Goal: Transaction & Acquisition: Obtain resource

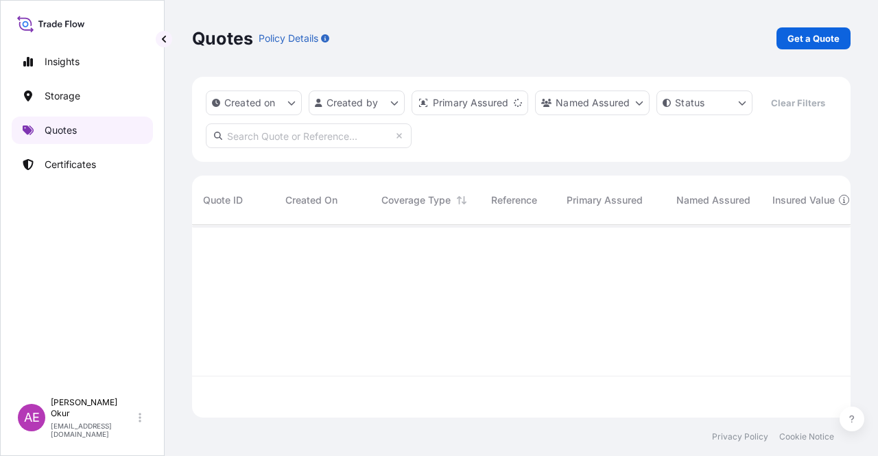
scroll to position [190, 648]
click at [805, 36] on p "Get a Quote" at bounding box center [813, 39] width 52 height 14
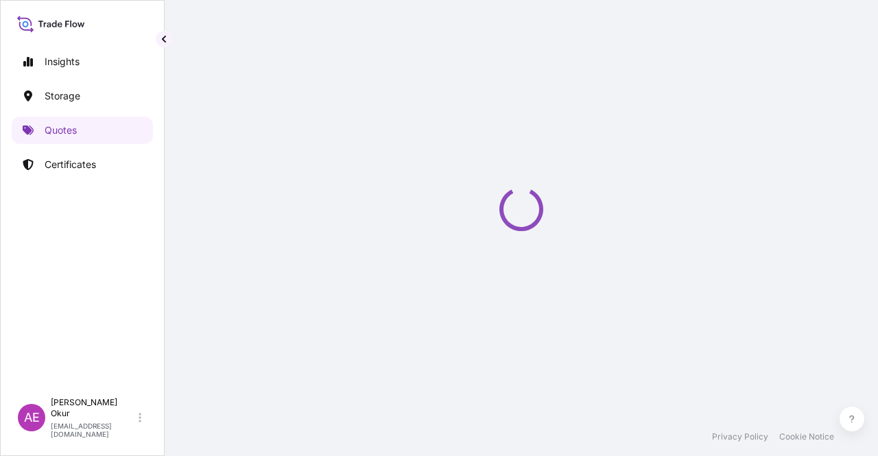
select select "Ocean Vessel"
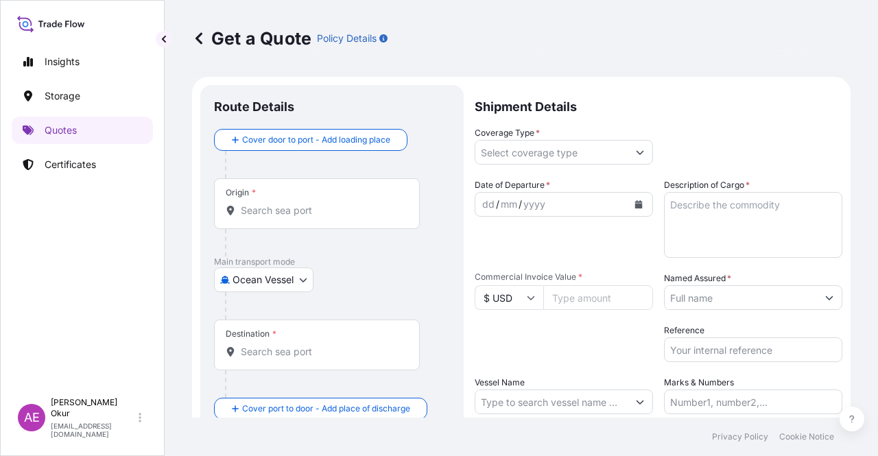
scroll to position [22, 0]
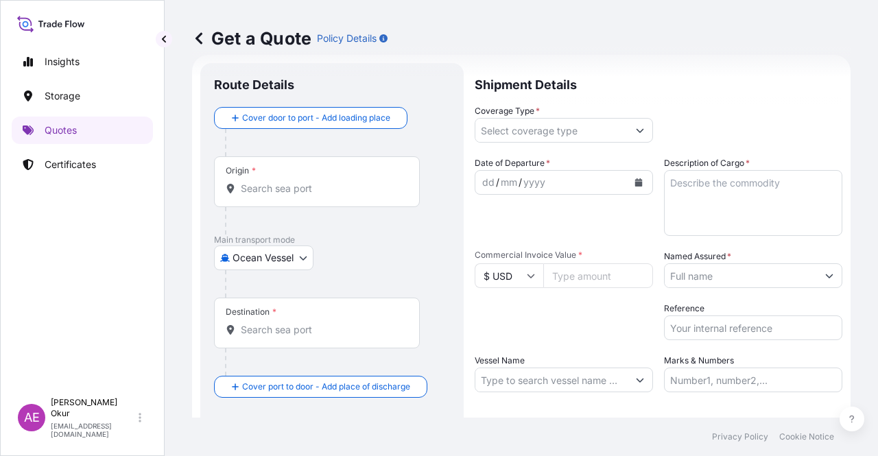
click at [298, 169] on div "Origin *" at bounding box center [317, 181] width 206 height 51
click at [298, 182] on input "Origin *" at bounding box center [322, 189] width 162 height 14
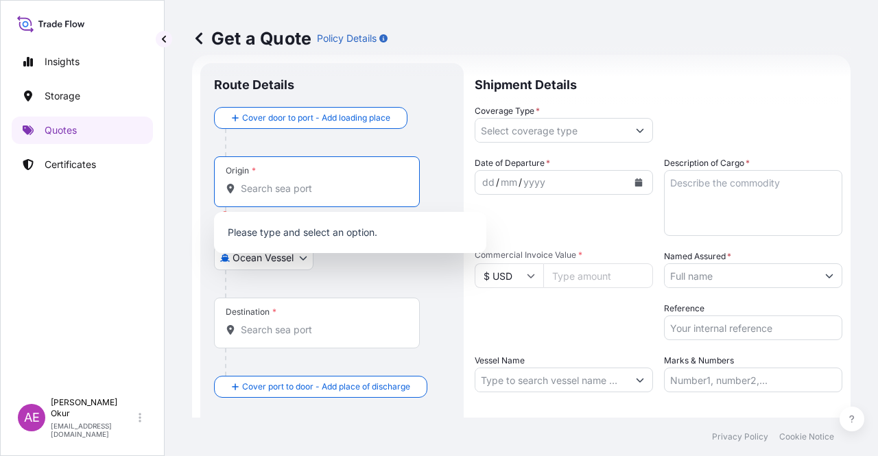
click at [261, 185] on input "Origin * Please select an origin" at bounding box center [322, 189] width 162 height 14
paste input "JUBAIL"
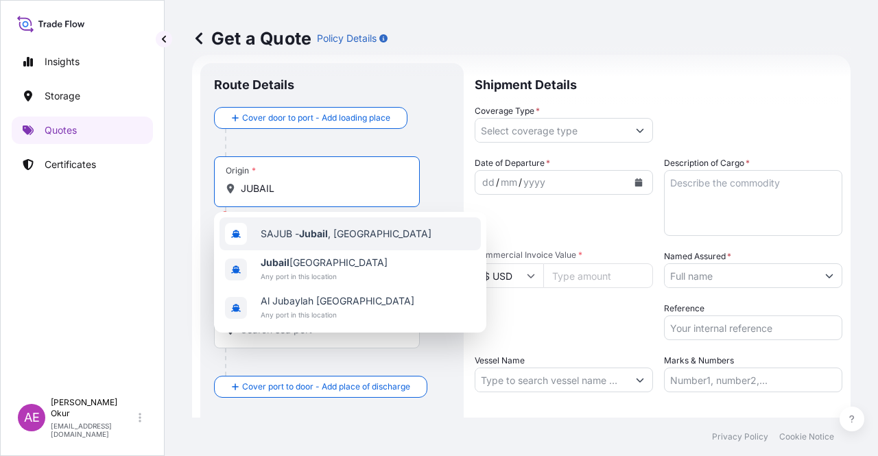
click at [340, 247] on div "SAJUB - Jubail , [GEOGRAPHIC_DATA]" at bounding box center [350, 233] width 261 height 33
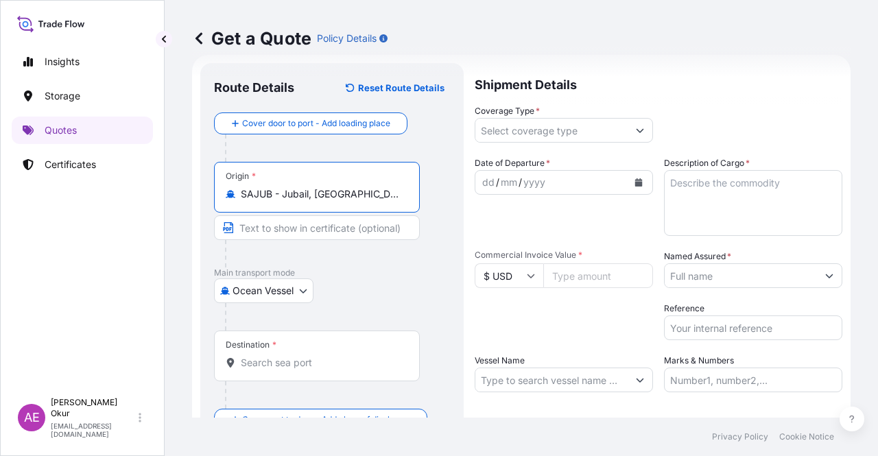
type input "SAJUB - Jubail, [GEOGRAPHIC_DATA]"
click at [327, 216] on input "Text to appear on certificate" at bounding box center [317, 227] width 206 height 25
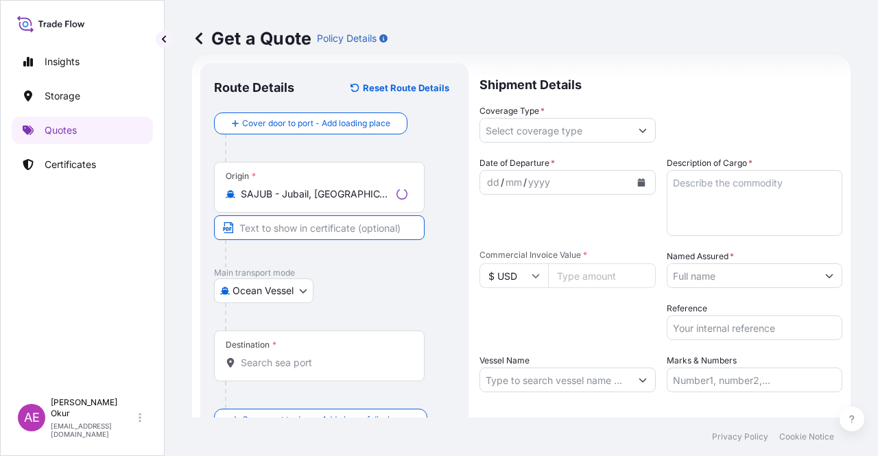
paste input "JUBAIL"
type input "JUBAIL / [GEOGRAPHIC_DATA]"
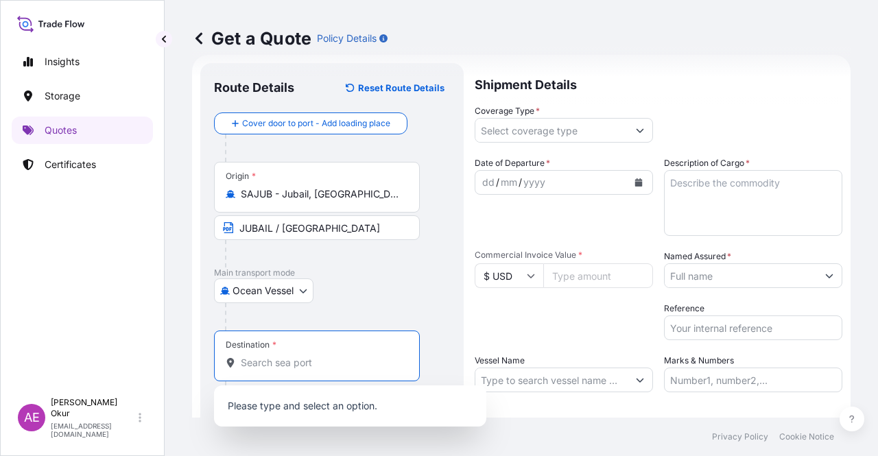
click at [289, 363] on input "Destination *" at bounding box center [322, 363] width 162 height 14
paste input "ISKENDERUN"
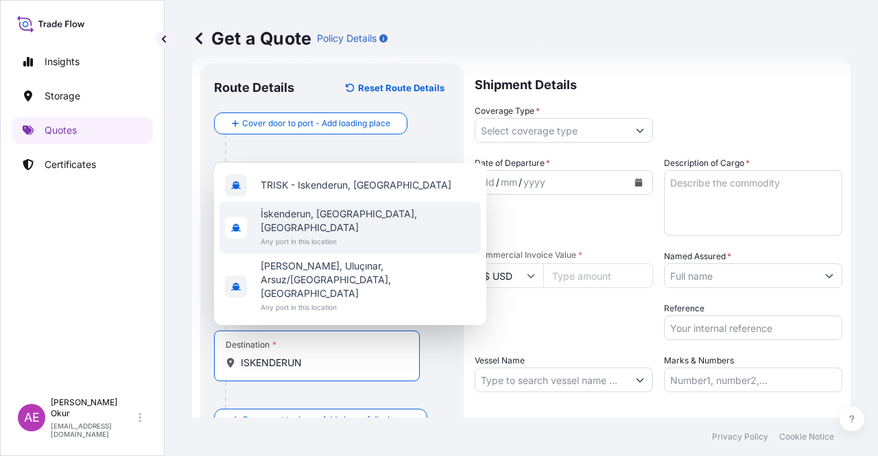
click at [320, 235] on span "İskenderun, [GEOGRAPHIC_DATA], [GEOGRAPHIC_DATA]" at bounding box center [368, 220] width 215 height 27
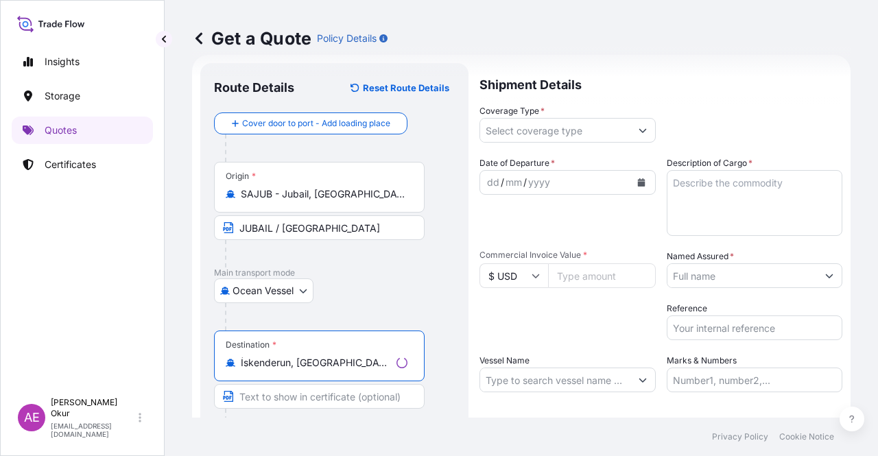
type input "İskenderun, [GEOGRAPHIC_DATA], [GEOGRAPHIC_DATA]"
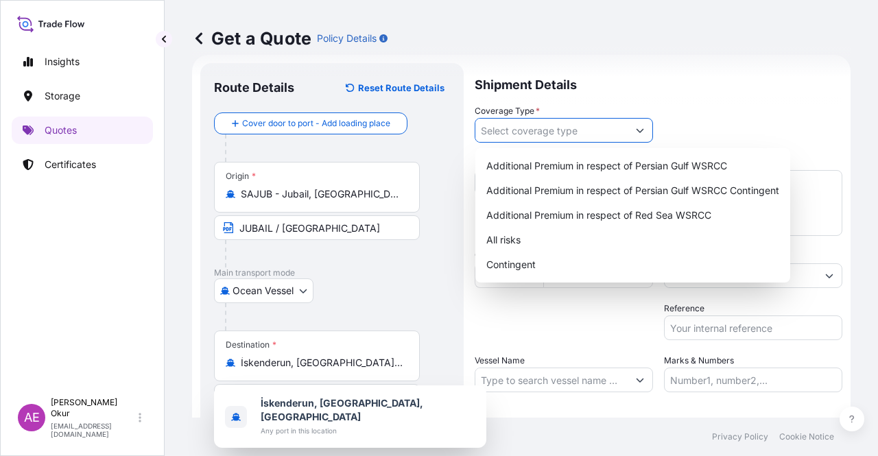
drag, startPoint x: 576, startPoint y: 135, endPoint x: 563, endPoint y: 158, distance: 26.4
click at [575, 135] on input "Coverage Type *" at bounding box center [551, 130] width 152 height 25
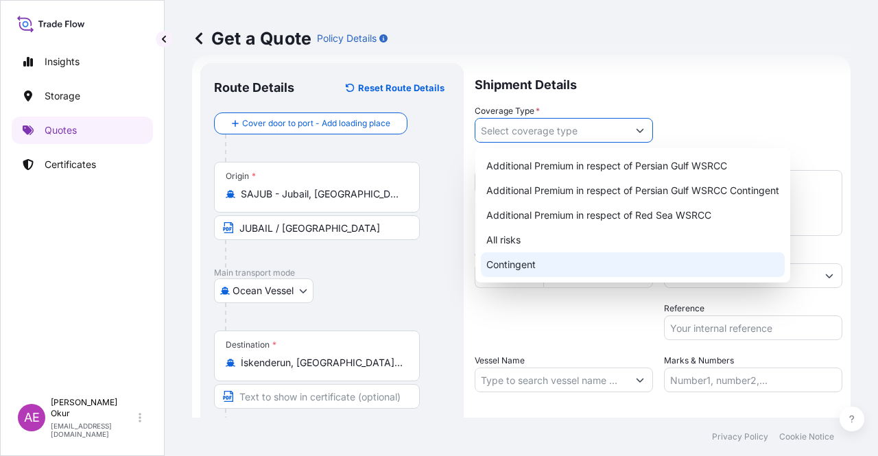
click at [517, 231] on div "All risks" at bounding box center [633, 240] width 304 height 25
type input "All risks"
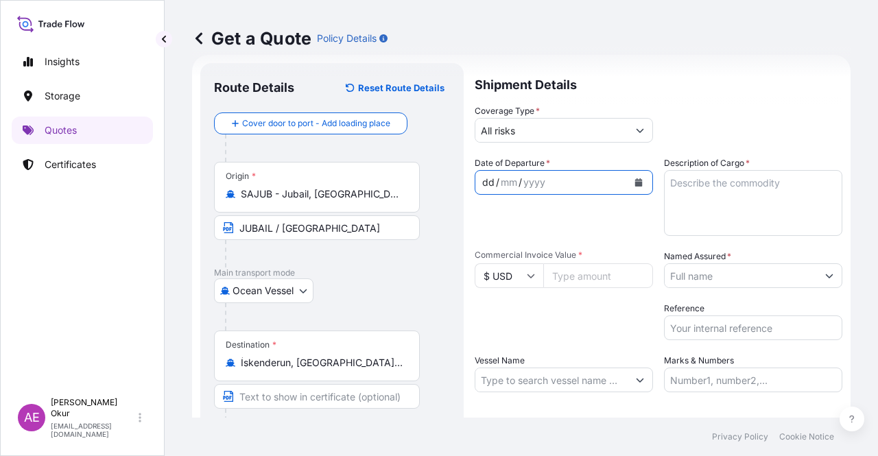
click at [484, 176] on div "dd" at bounding box center [488, 182] width 15 height 16
click at [714, 264] on input "Named Assured *" at bounding box center [741, 275] width 152 height 25
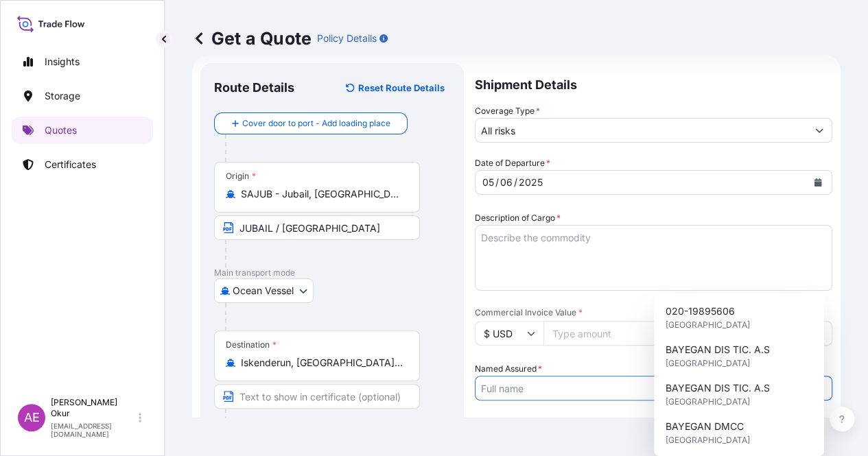
click at [716, 226] on textarea "Description of Cargo *" at bounding box center [653, 258] width 357 height 66
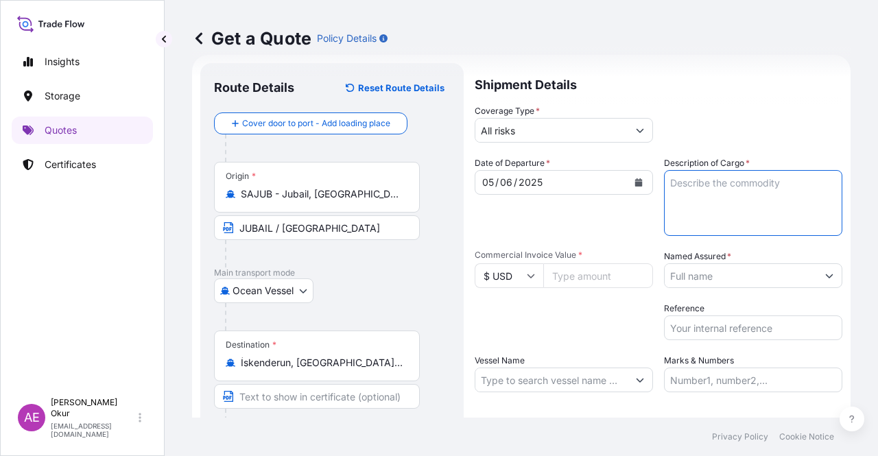
paste textarea "SUPER ABSORBENT POLYMER TMI 9155"
type textarea "SUPER ABSORBENT POLYMER TMI 9155"
click at [573, 279] on input "Commercial Invoice Value *" at bounding box center [598, 275] width 110 height 25
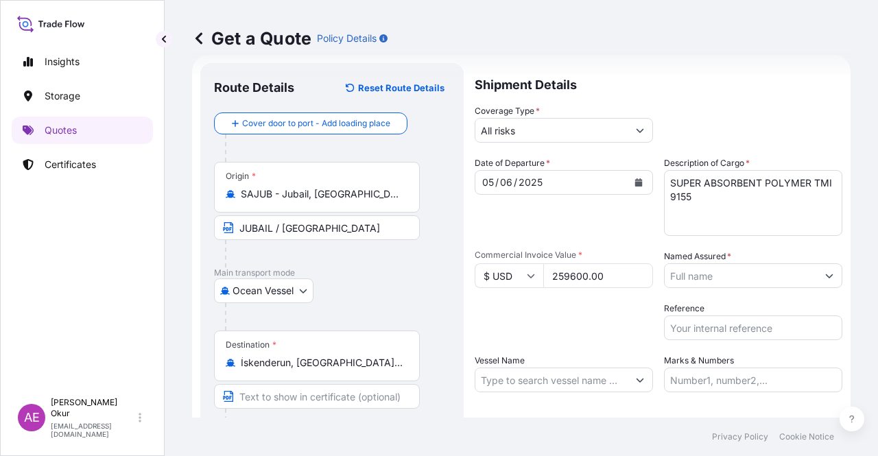
type input "259600.00"
click at [599, 323] on div "Packing Category Type to search a container mode Please select a primary mode o…" at bounding box center [564, 321] width 178 height 38
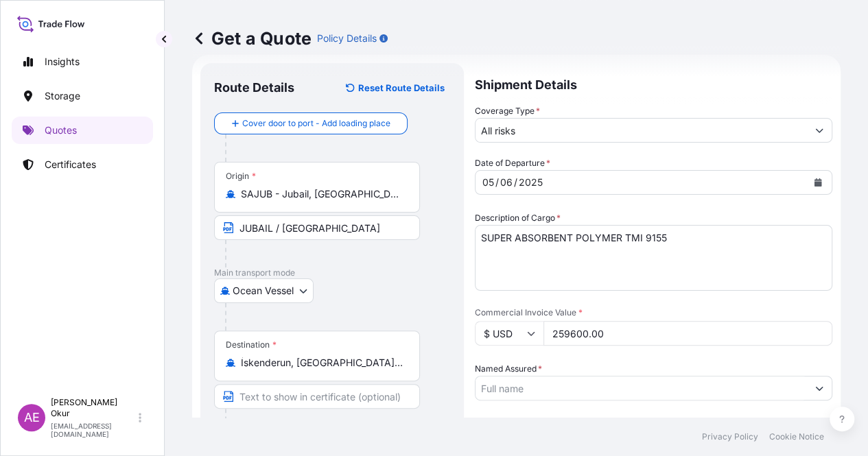
click at [708, 376] on input "Named Assured *" at bounding box center [640, 388] width 331 height 25
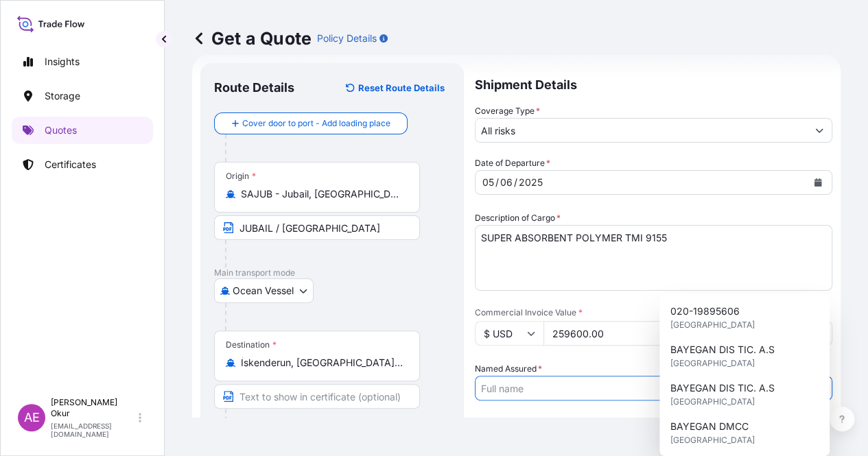
click at [709, 376] on input "Named Assured *" at bounding box center [640, 388] width 331 height 25
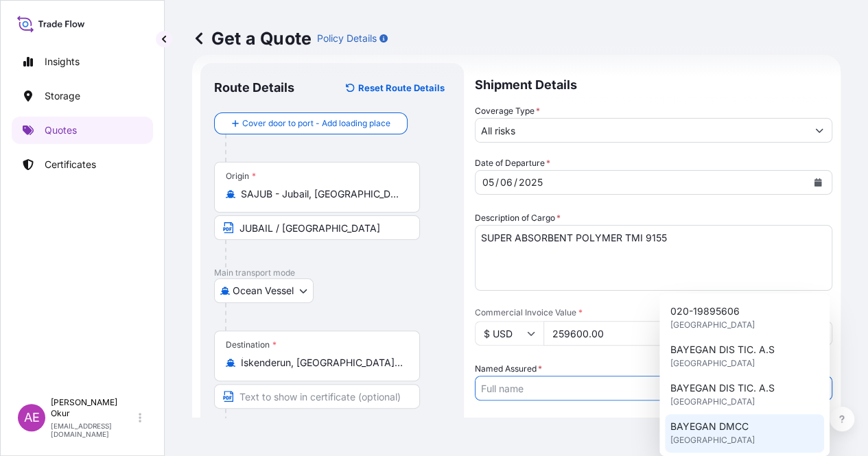
click at [709, 416] on div "BAYEGAN DMCC [GEOGRAPHIC_DATA]" at bounding box center [744, 433] width 159 height 38
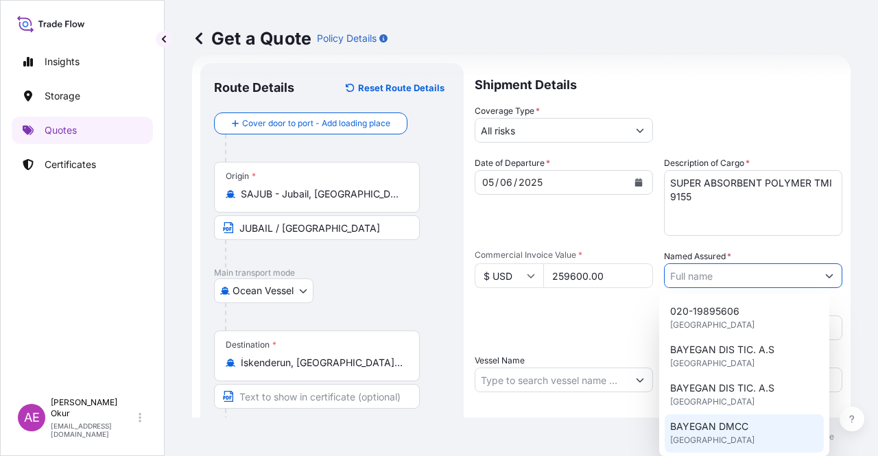
type input "BAYEGAN DMCC"
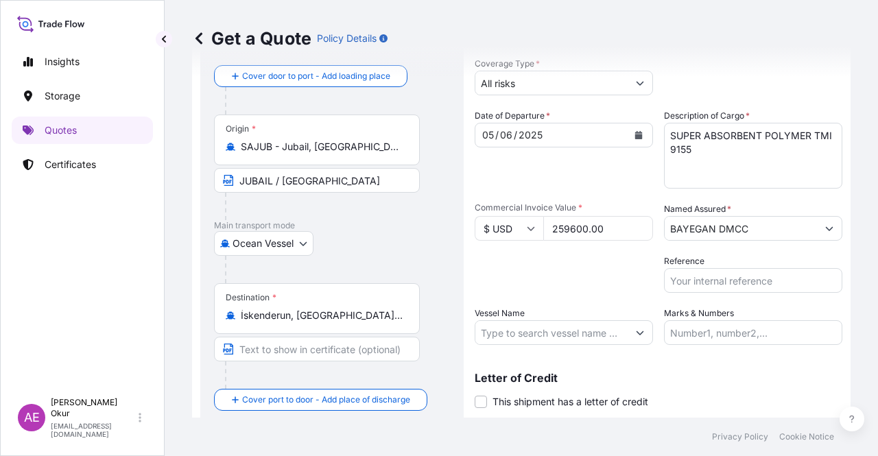
scroll to position [91, 0]
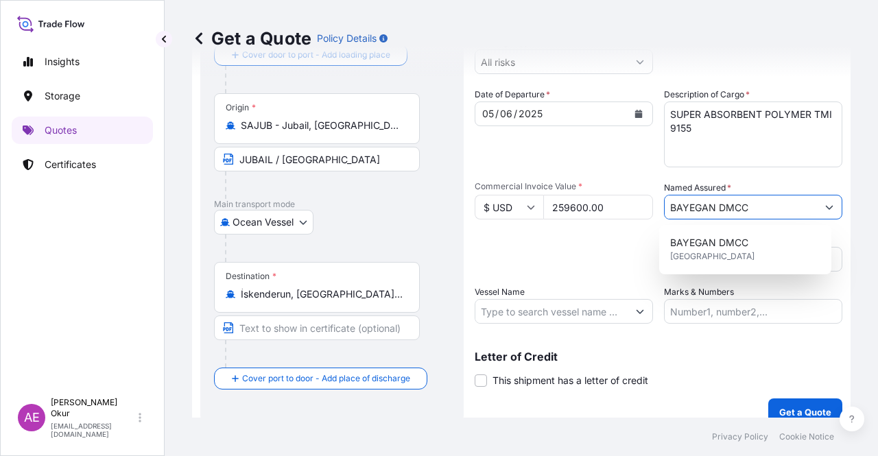
click at [532, 300] on input "Vessel Name" at bounding box center [551, 311] width 152 height 25
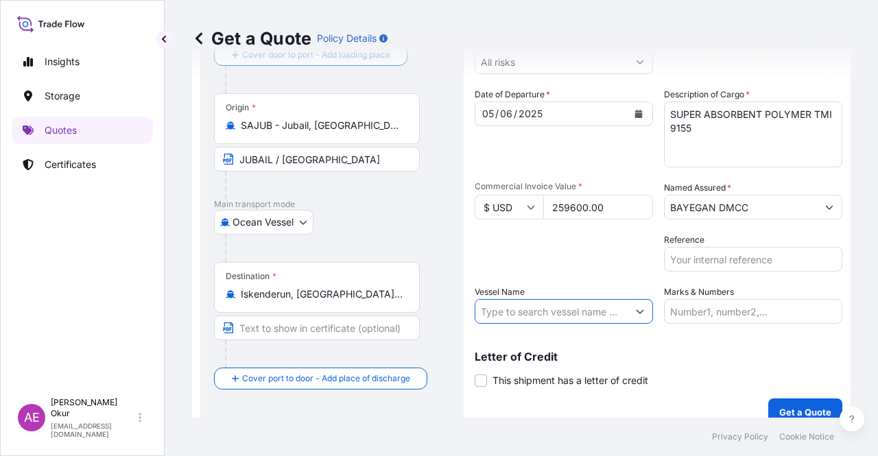
paste input "MSC THAIS"
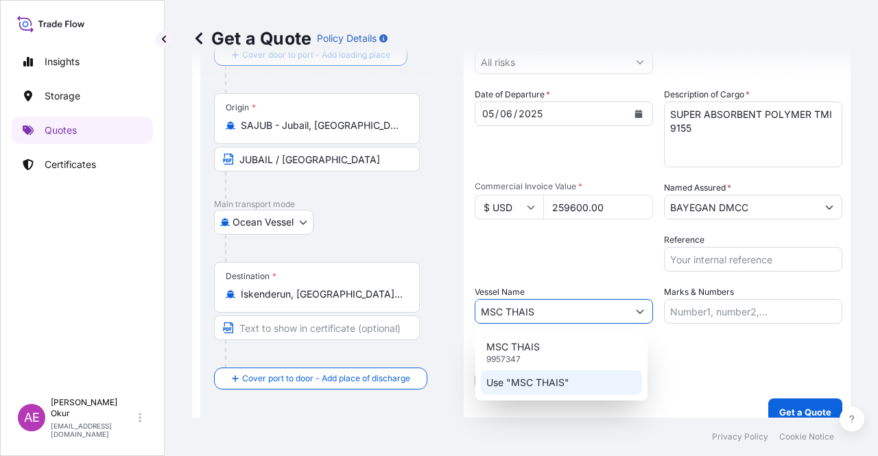
click at [554, 387] on p "Use "MSC THAIS"" at bounding box center [527, 383] width 83 height 14
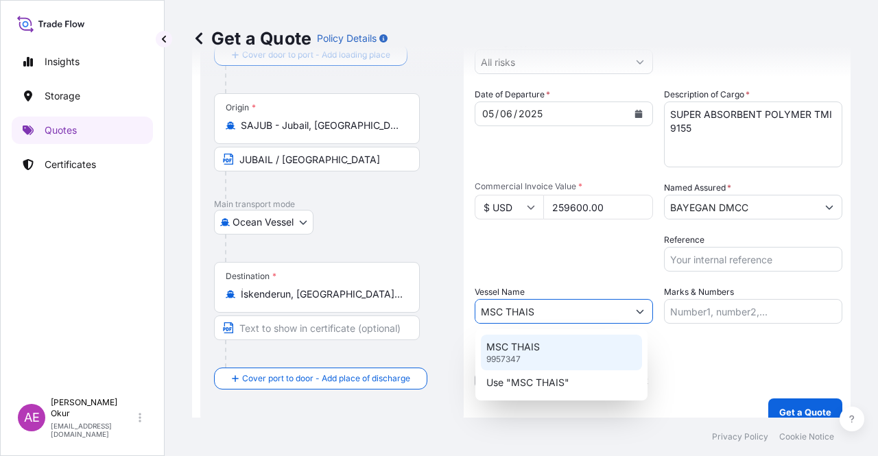
type input "MSC THAIS"
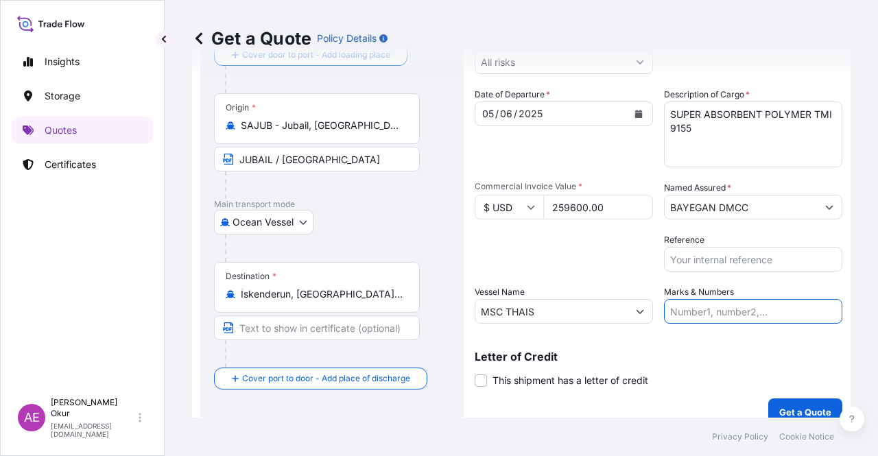
click at [673, 311] on input "Marks & Numbers" at bounding box center [753, 311] width 178 height 25
click at [704, 309] on input "PO NO:25Y0134400 Quantity M/[PERSON_NAME]: 247,500 Premium: USD 29,50" at bounding box center [753, 311] width 178 height 25
drag, startPoint x: 700, startPoint y: 311, endPoint x: 757, endPoint y: 311, distance: 57.6
click at [757, 311] on input "PO NO:25Y0134400 Quantity M/[PERSON_NAME]: 247,500 Premium: USD 29,50" at bounding box center [753, 311] width 178 height 25
paste input "157"
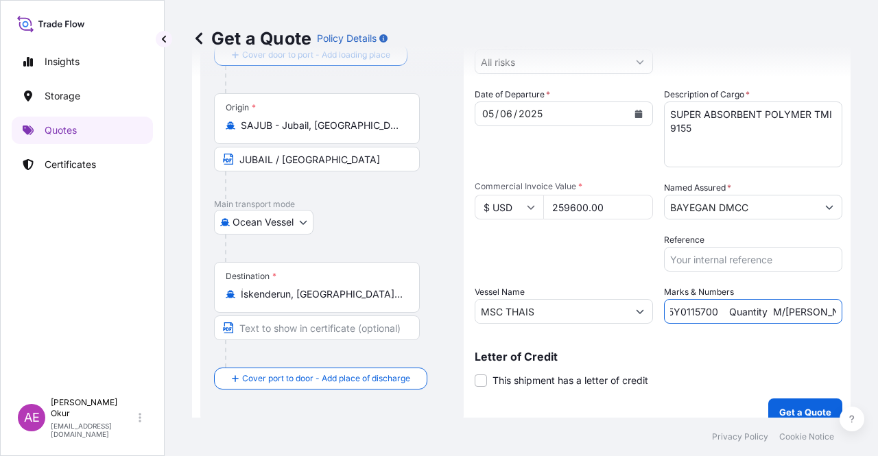
drag, startPoint x: 755, startPoint y: 308, endPoint x: 827, endPoint y: 307, distance: 72.0
click at [827, 307] on input "PO NO:25Y0115700 Quantity M/[PERSON_NAME]: 247,500 Premium: USD 29,50" at bounding box center [753, 311] width 178 height 25
click at [761, 309] on input "PO NO:25Y0115700 Quantity M/[PERSON_NAME]: 247,500 Premium: USD 29,50" at bounding box center [753, 311] width 178 height 25
click at [767, 309] on input "PO NO:25Y0115700 Quantity M/[PERSON_NAME]: 247,500 Premium: USD 29,50" at bounding box center [753, 311] width 178 height 25
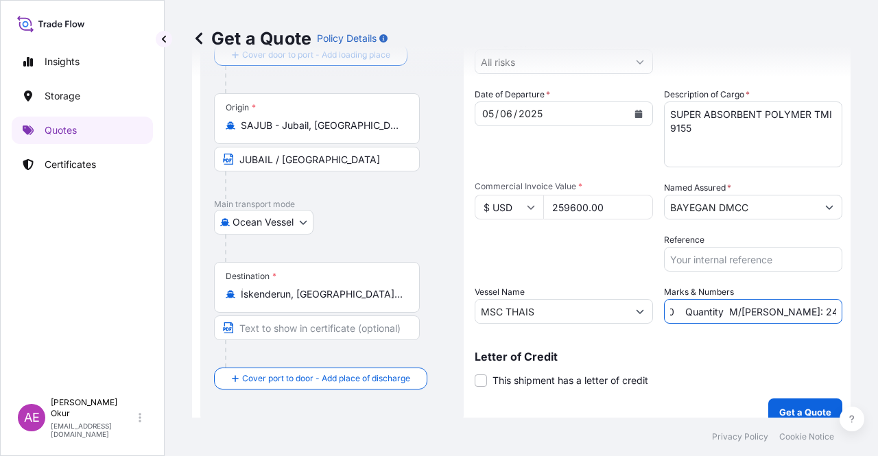
paste input "00,0"
drag, startPoint x: 817, startPoint y: 311, endPoint x: 877, endPoint y: 311, distance: 60.4
click at [877, 311] on div "Get a Quote Policy Details Route Details Reset Route Details Cover door to port…" at bounding box center [521, 209] width 713 height 418
click at [787, 308] on input "PO NO:25Y0115700 Quantity M/[PERSON_NAME]: 200,000 Premium: USD 29,50" at bounding box center [753, 311] width 178 height 25
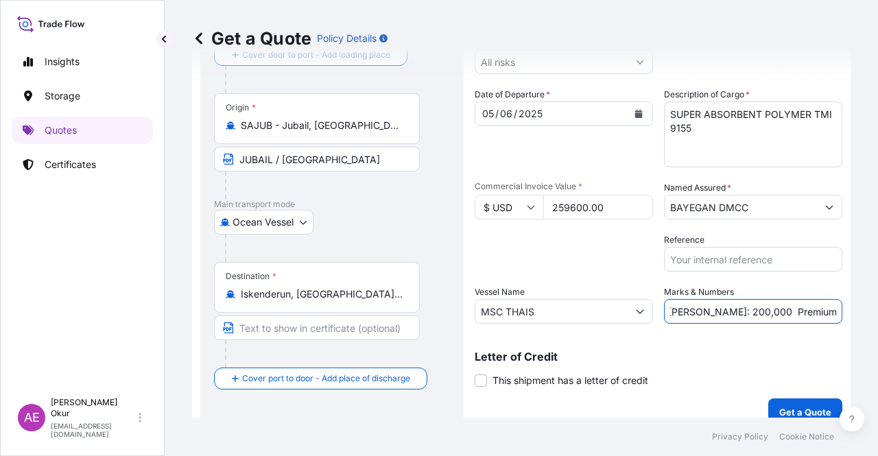
drag, startPoint x: 800, startPoint y: 309, endPoint x: 862, endPoint y: 311, distance: 61.8
click at [862, 311] on div "Get a Quote Policy Details Route Details Reset Route Details Cover door to port…" at bounding box center [521, 209] width 713 height 418
click at [804, 309] on input "PO NO:25Y0115700 Quantity M/[PERSON_NAME]: 200,000 Premium: USD 29,50" at bounding box center [753, 311] width 178 height 25
drag, startPoint x: 805, startPoint y: 309, endPoint x: 877, endPoint y: 315, distance: 72.2
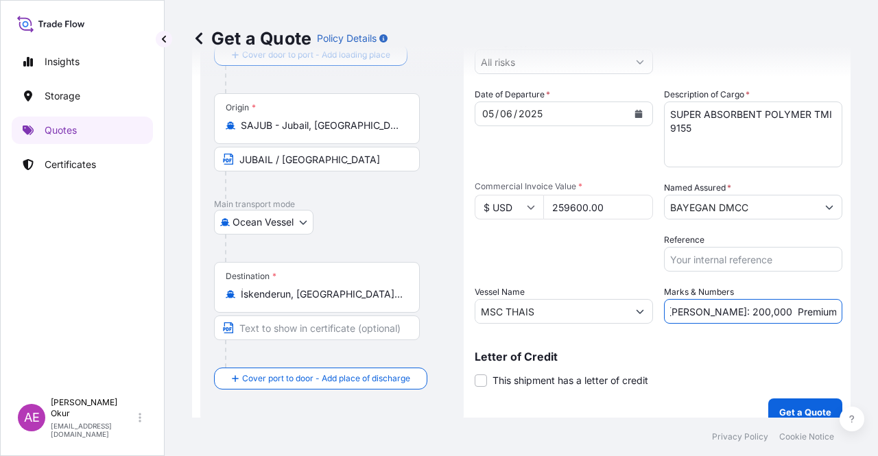
click at [877, 316] on div "Get a Quote Policy Details Route Details Reset Route Details Cover door to port…" at bounding box center [521, 209] width 713 height 418
paste input "54,52"
click at [804, 318] on input "PO NO:25Y0115700 Quantity M/[PERSON_NAME]: 200,000 Premium: USD 29,50" at bounding box center [753, 311] width 178 height 25
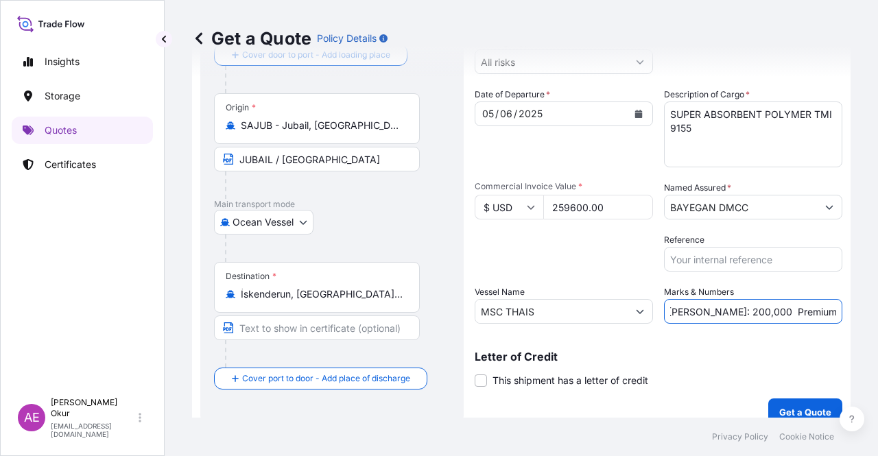
drag, startPoint x: 814, startPoint y: 311, endPoint x: 877, endPoint y: 324, distance: 65.3
click at [877, 324] on div "Get a Quote Policy Details Route Details Reset Route Details Cover door to port…" at bounding box center [521, 209] width 713 height 418
click at [767, 304] on input "PO NO:25Y0115700 Quantity M/[PERSON_NAME]: 200,000 Premium: USD 29,50" at bounding box center [753, 311] width 178 height 25
click at [804, 304] on input "PO NO:25Y0115700 Quantity M/[PERSON_NAME]: 200,000 Premium: USD 29,50" at bounding box center [753, 311] width 178 height 25
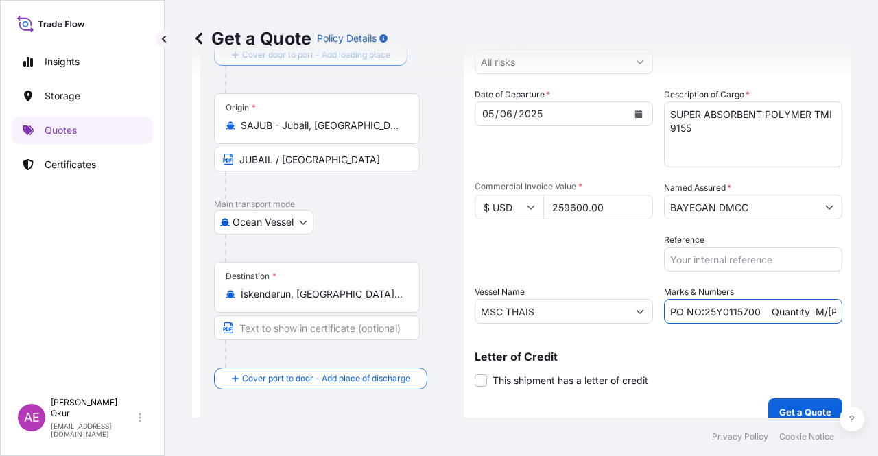
drag, startPoint x: 830, startPoint y: 314, endPoint x: 873, endPoint y: 317, distance: 42.6
click at [877, 320] on div "Get a Quote Policy Details Route Details Reset Route Details Cover door to port…" at bounding box center [521, 209] width 713 height 418
drag, startPoint x: 792, startPoint y: 311, endPoint x: 877, endPoint y: 311, distance: 85.7
click at [877, 311] on div "Get a Quote Policy Details Route Details Reset Route Details Cover door to port…" at bounding box center [521, 209] width 713 height 418
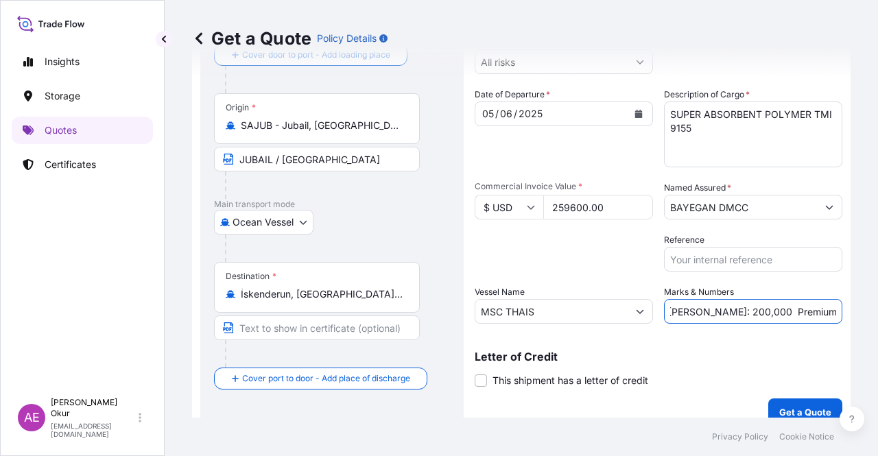
click at [794, 304] on input "PO NO:25Y0115700 Quantity M/[PERSON_NAME]: 200,000 Premium: USD 29,50" at bounding box center [753, 311] width 178 height 25
click at [798, 317] on input "PO NO:25Y0115700 Quantity M/[PERSON_NAME]: 200,000 Premium: USD 29,50" at bounding box center [753, 311] width 178 height 25
click at [799, 315] on input "PO NO:25Y0115700 Quantity M/[PERSON_NAME]: 200,000 Premium: USD 29,50" at bounding box center [753, 311] width 178 height 25
click at [802, 323] on input "PO NO:25Y0115700 Quantity M/[PERSON_NAME]: 200,000 Premium: USD 29,50" at bounding box center [753, 311] width 178 height 25
drag, startPoint x: 800, startPoint y: 311, endPoint x: 868, endPoint y: 308, distance: 67.3
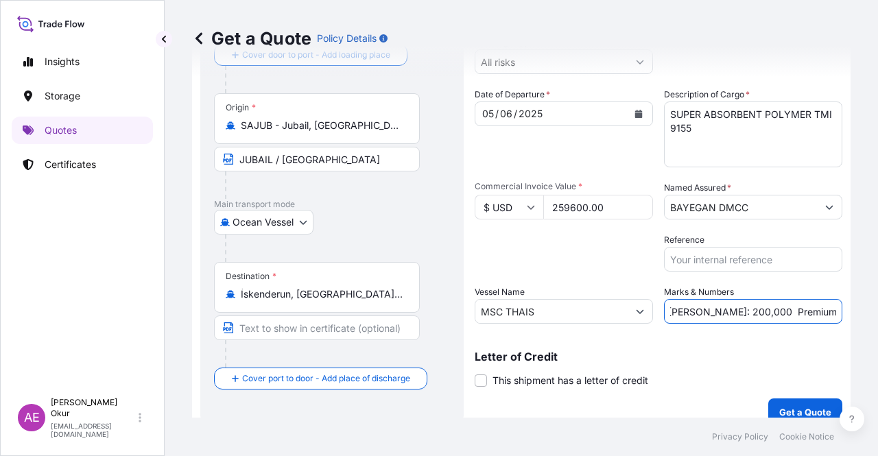
click at [866, 308] on div "Get a Quote Policy Details Route Details Reset Route Details Cover door to port…" at bounding box center [521, 209] width 713 height 418
paste input "54,52"
type input "PO NO:25Y0115700 Quantity M/[PERSON_NAME]: 200,000 Premium: USD 54,52"
click at [480, 379] on span at bounding box center [481, 381] width 12 height 12
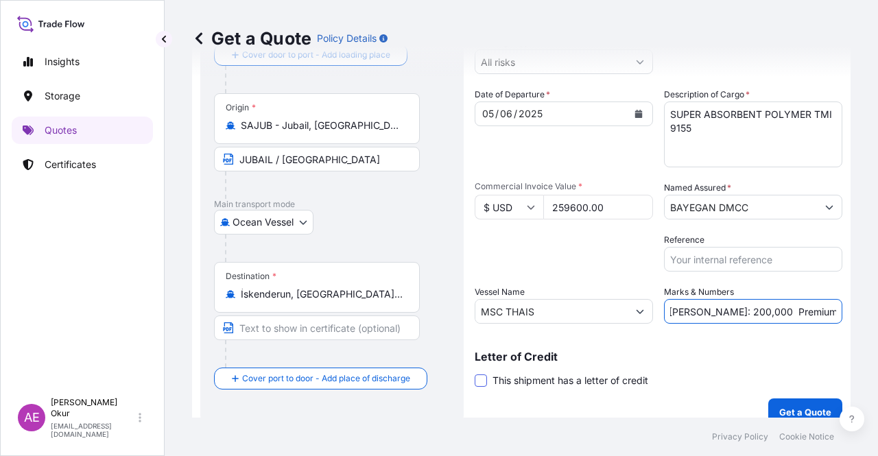
click at [475, 373] on input "This shipment has a letter of credit" at bounding box center [475, 373] width 0 height 0
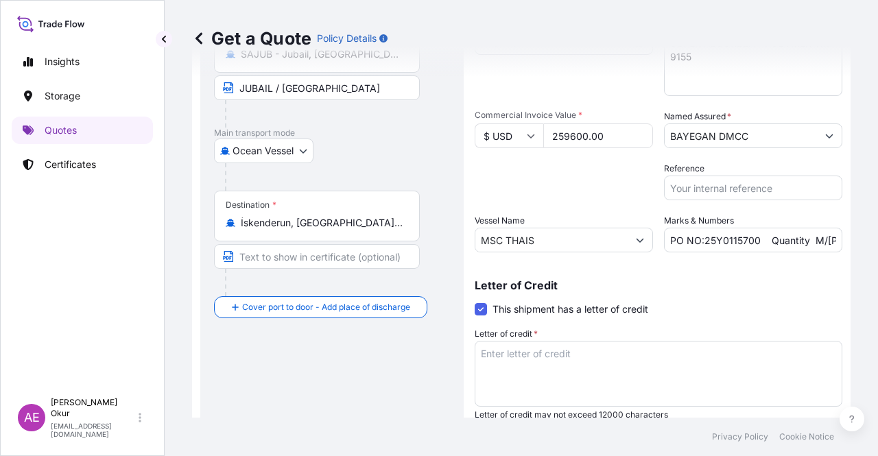
scroll to position [211, 0]
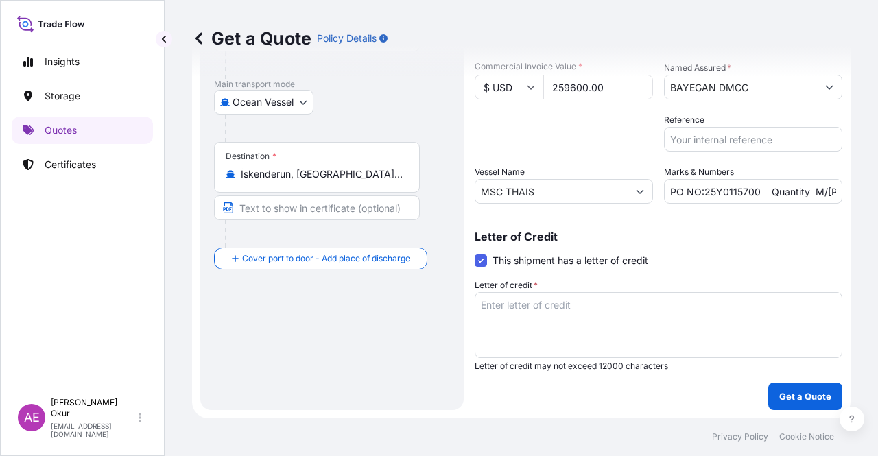
click at [556, 324] on textarea "Letter of credit *" at bounding box center [659, 325] width 368 height 66
paste textarea "INSURANCE POLICY IN (1) ORIGINAL AND (1) COPY INDICATING ONLY THE APPLICANT AS …"
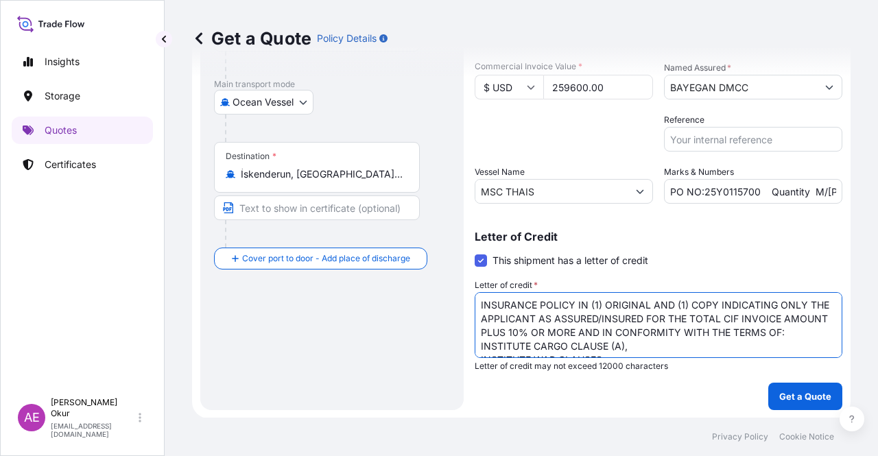
scroll to position [104, 0]
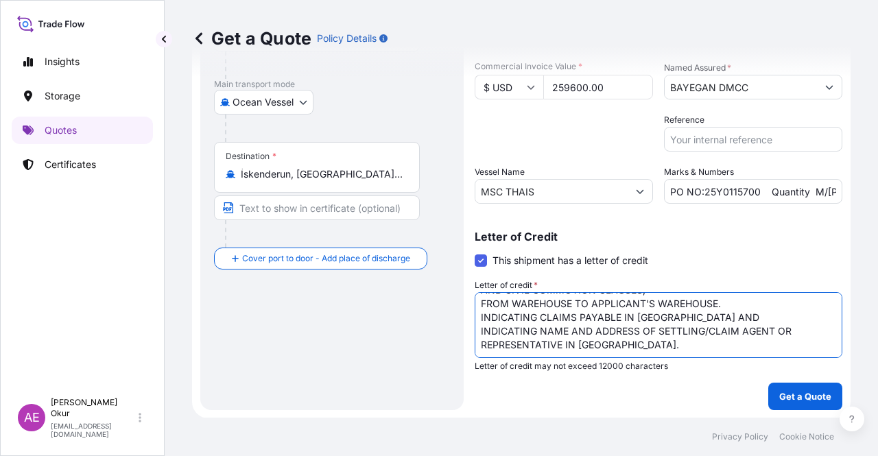
type textarea "INSURANCE POLICY IN (1) ORIGINAL AND (1) COPY INDICATING ONLY THE APPLICANT AS …"
click at [820, 393] on p "Get a Quote" at bounding box center [805, 397] width 52 height 14
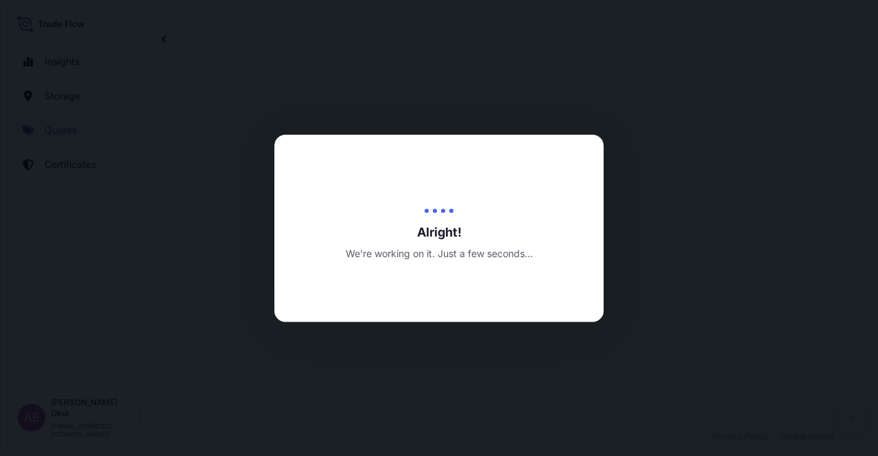
select select "Ocean Vessel"
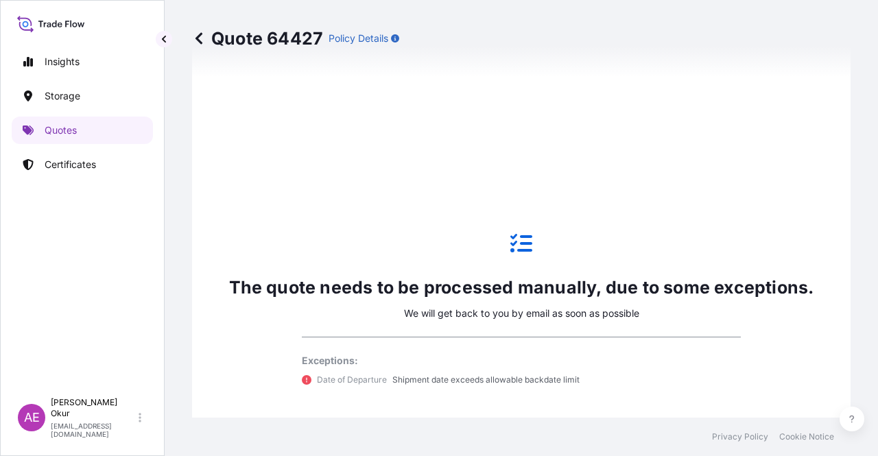
scroll to position [678, 0]
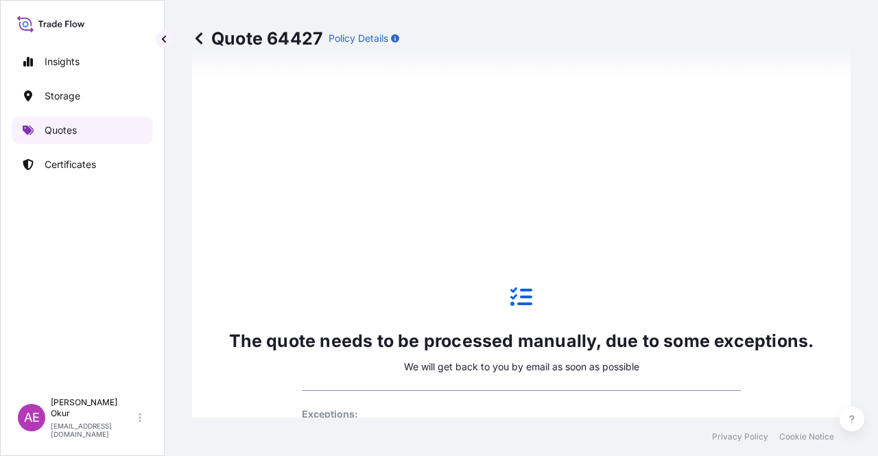
click at [65, 121] on link "Quotes" at bounding box center [82, 130] width 141 height 27
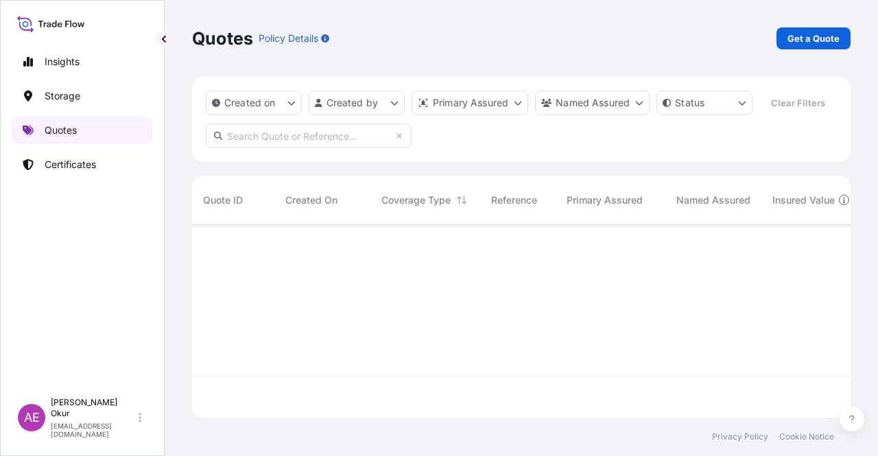
scroll to position [190, 648]
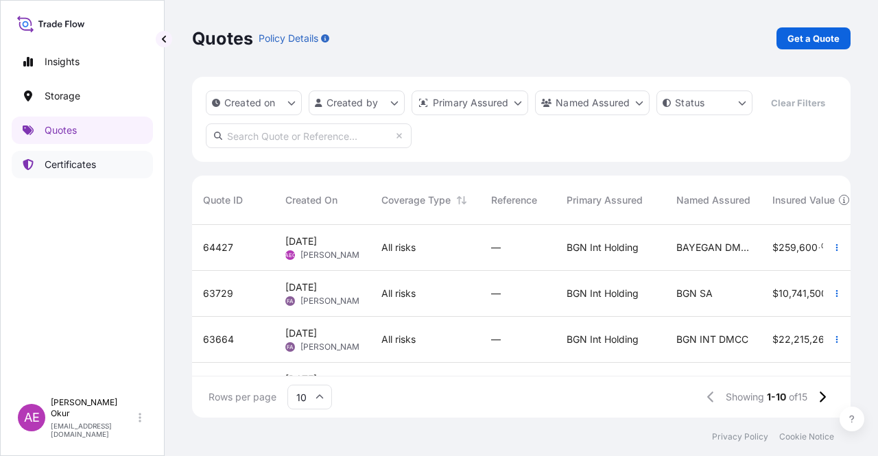
click at [78, 160] on p "Certificates" at bounding box center [70, 165] width 51 height 14
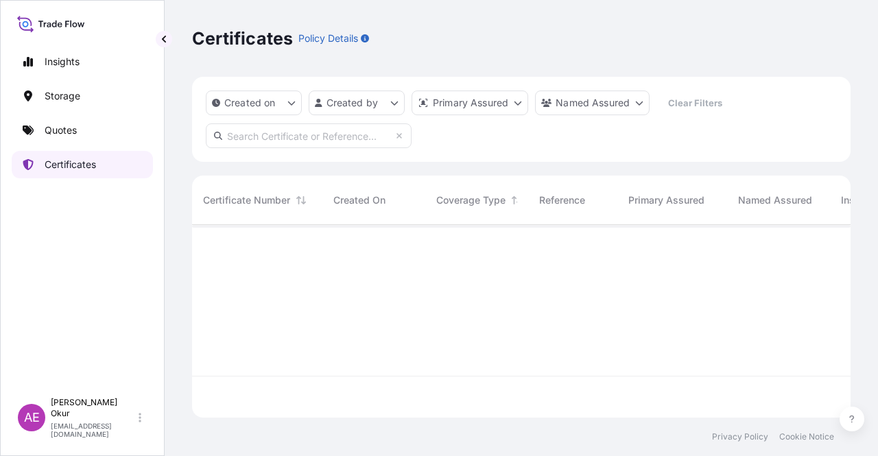
scroll to position [190, 648]
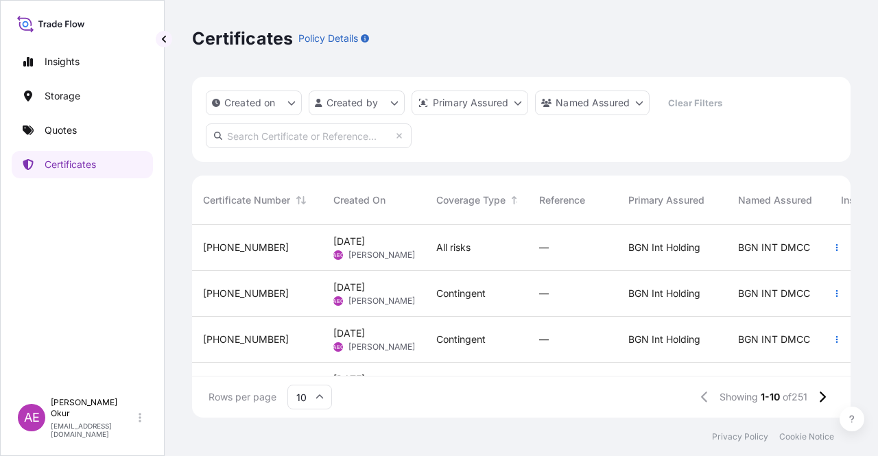
click at [281, 138] on input "text" at bounding box center [309, 135] width 206 height 25
paste input "[PHONE_NUMBER]"
type input "[PHONE_NUMBER]"
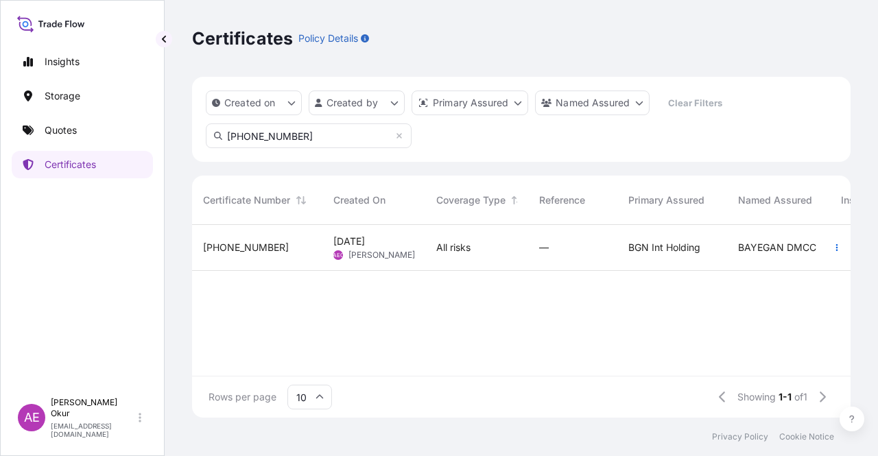
click at [322, 256] on div "[PHONE_NUMBER]" at bounding box center [257, 248] width 130 height 46
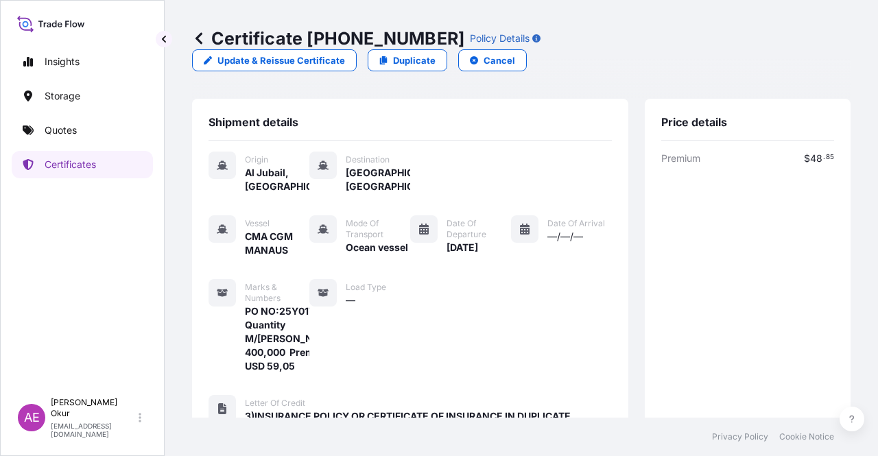
scroll to position [489, 0]
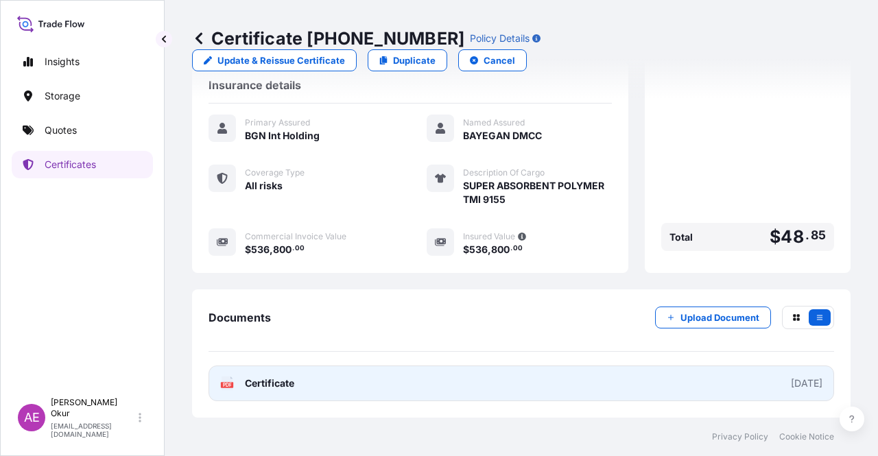
click at [270, 394] on link "PDF Certificate [DATE]" at bounding box center [522, 384] width 626 height 36
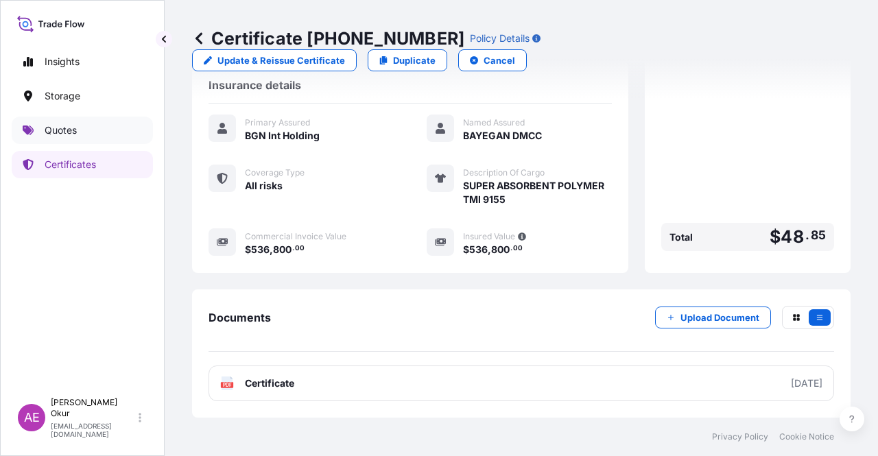
click at [77, 130] on link "Quotes" at bounding box center [82, 130] width 141 height 27
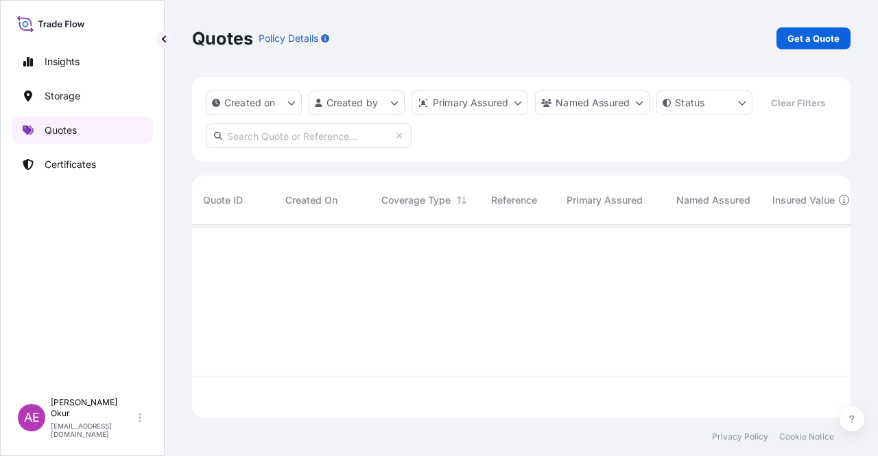
scroll to position [190, 648]
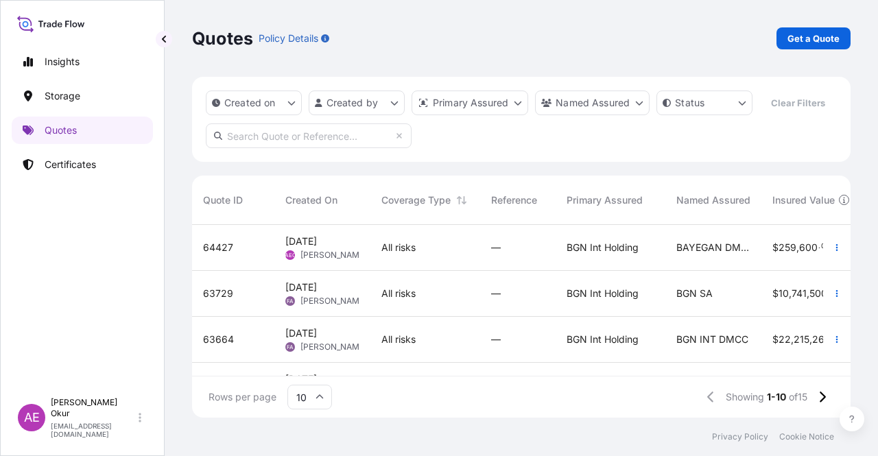
click at [814, 42] on p "Get a Quote" at bounding box center [813, 39] width 52 height 14
select select "Ocean Vessel"
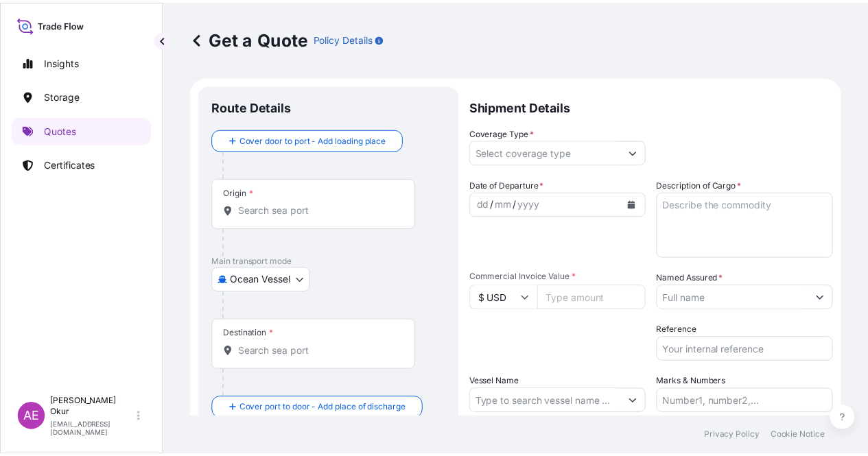
scroll to position [22, 0]
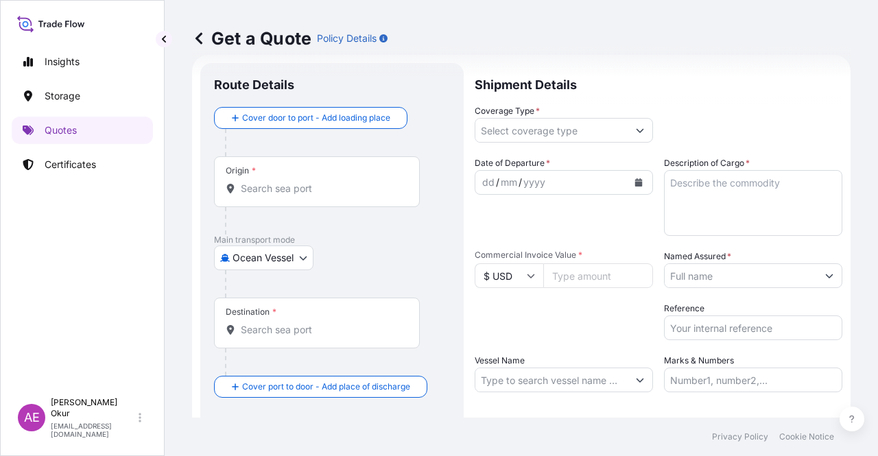
click at [329, 191] on input "Origin *" at bounding box center [322, 189] width 162 height 14
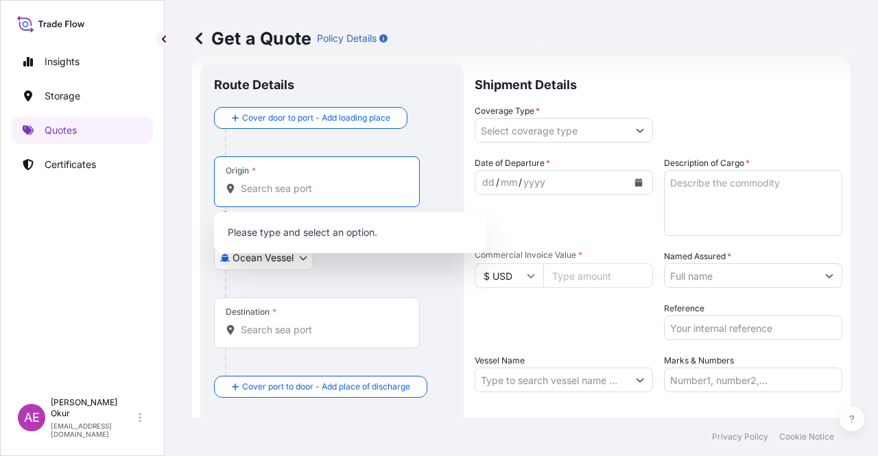
click at [271, 184] on input "Origin * Please select an origin" at bounding box center [322, 189] width 162 height 14
paste input "JUBAIL"
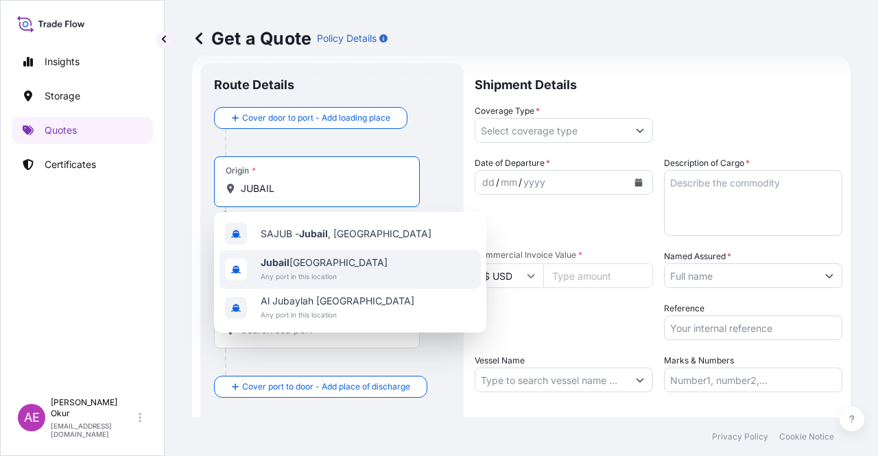
click at [307, 264] on span "Jubail [GEOGRAPHIC_DATA]" at bounding box center [324, 263] width 127 height 14
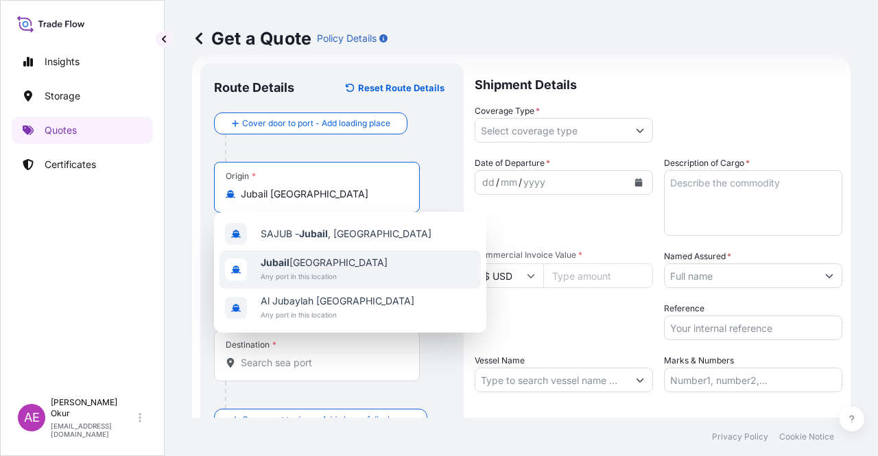
type input "Jubail [GEOGRAPHIC_DATA]"
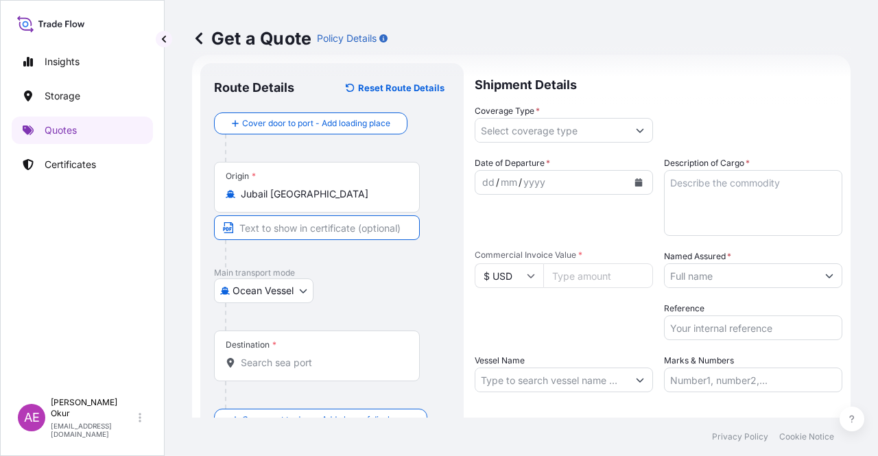
click at [291, 231] on input "Text to appear on certificate" at bounding box center [317, 227] width 206 height 25
paste input "JUBAIL"
type input "JUBAIL / [GEOGRAPHIC_DATA]"
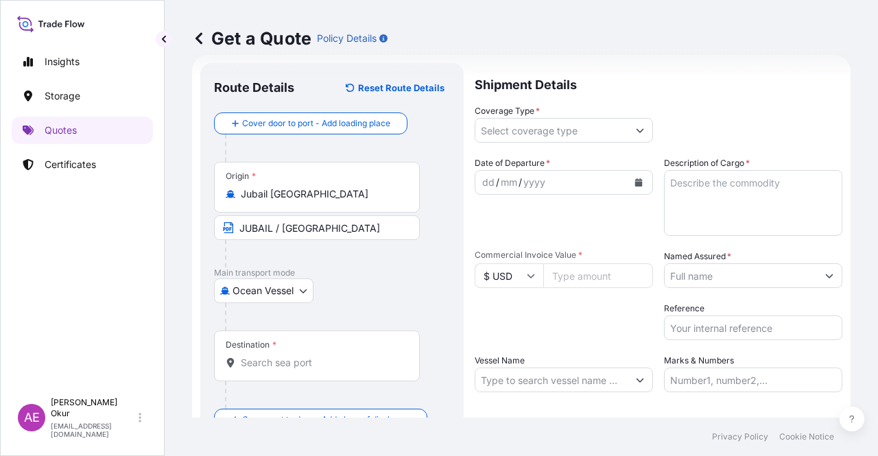
drag, startPoint x: 260, startPoint y: 351, endPoint x: 261, endPoint y: 342, distance: 8.3
click at [261, 346] on div "Destination *" at bounding box center [317, 356] width 206 height 51
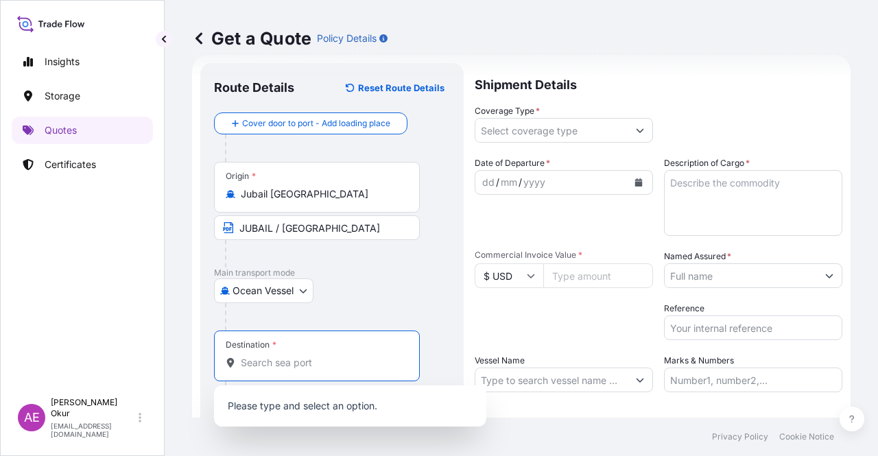
click at [267, 356] on input "Destination *" at bounding box center [322, 363] width 162 height 14
paste input "KOCAELI"
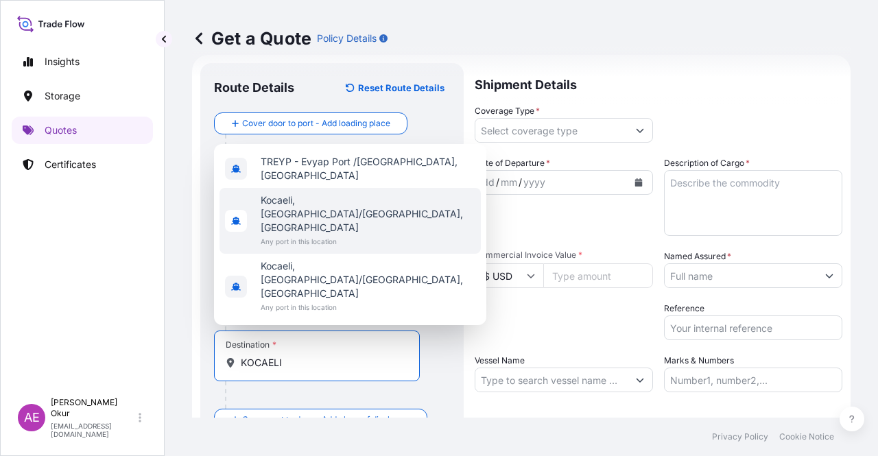
click at [321, 248] on span "Any port in this location" at bounding box center [368, 242] width 215 height 14
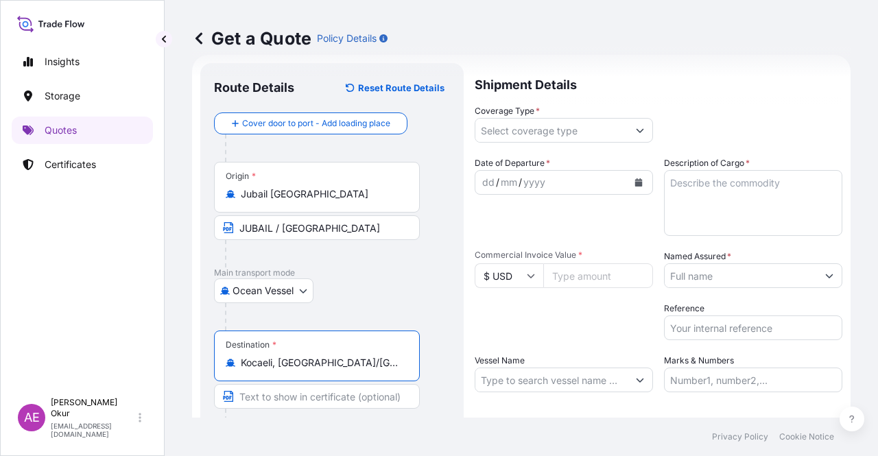
type input "Kocaeli, [GEOGRAPHIC_DATA]/[GEOGRAPHIC_DATA], [GEOGRAPHIC_DATA]"
click at [309, 394] on input "Text to appear on certificate" at bounding box center [317, 396] width 206 height 25
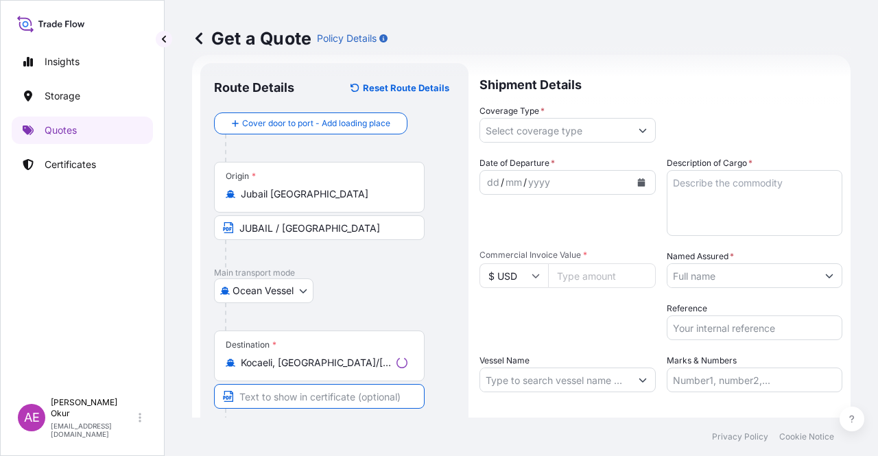
paste input "KOCAELI"
type input "KOCAELI / [GEOGRAPHIC_DATA]"
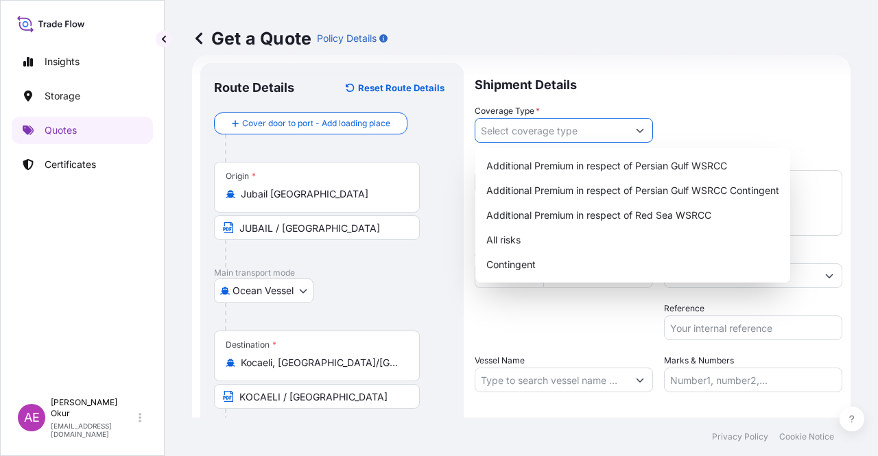
click at [562, 134] on input "Coverage Type *" at bounding box center [551, 130] width 152 height 25
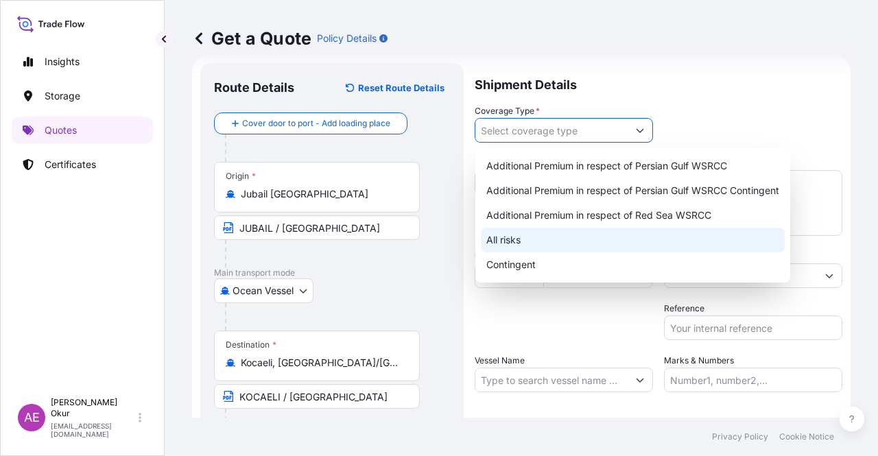
click at [512, 242] on div "All risks" at bounding box center [633, 240] width 304 height 25
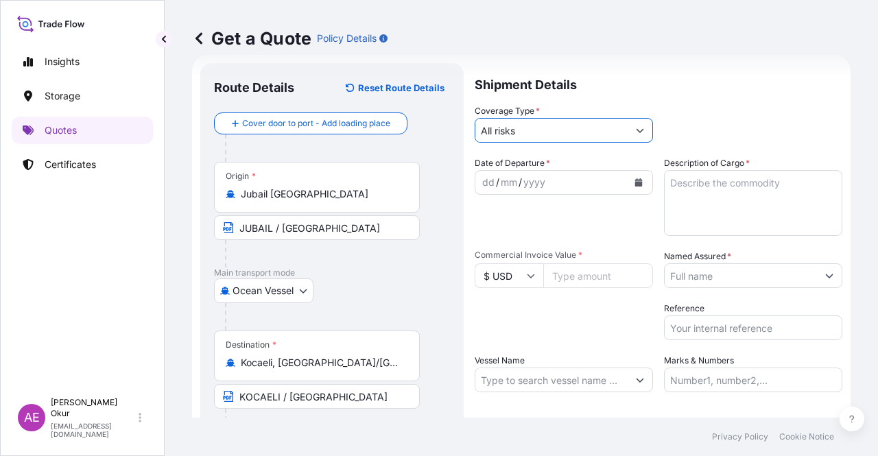
click at [486, 182] on div "dd" at bounding box center [488, 182] width 15 height 16
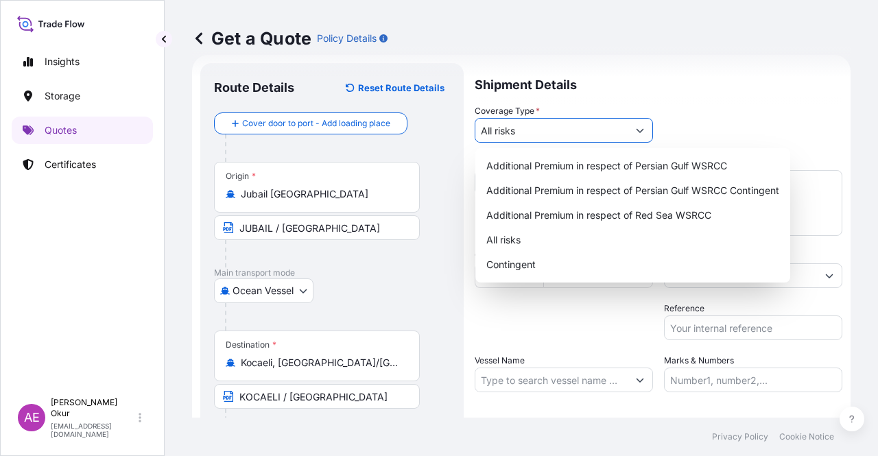
click at [535, 140] on input "All risks" at bounding box center [551, 130] width 152 height 25
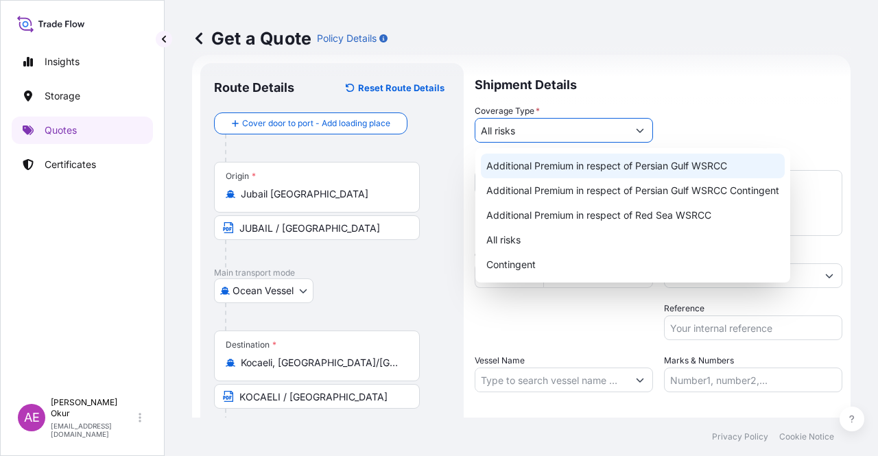
click at [555, 168] on div "Additional Premium in respect of Persian Gulf WSRCC" at bounding box center [633, 166] width 304 height 25
type input "Additional Premium in respect of Persian Gulf WSRCC"
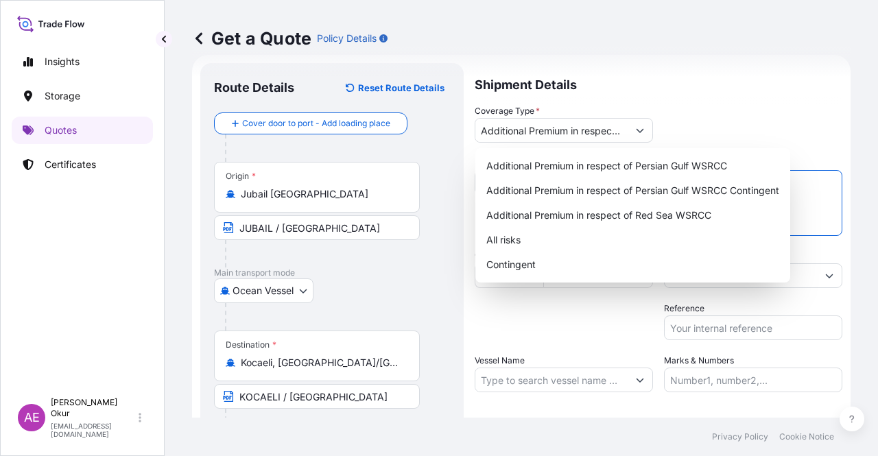
click at [825, 213] on textarea "Description of Cargo *" at bounding box center [753, 203] width 178 height 66
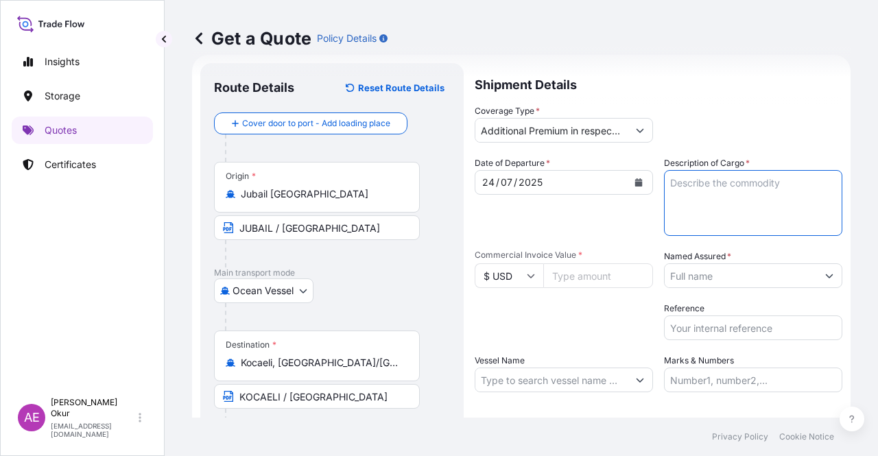
paste textarea "SUPER ABSORBENT POLYMER TMI 9155"
type textarea "SUPER ABSORBENT POLYMER TMI 9155"
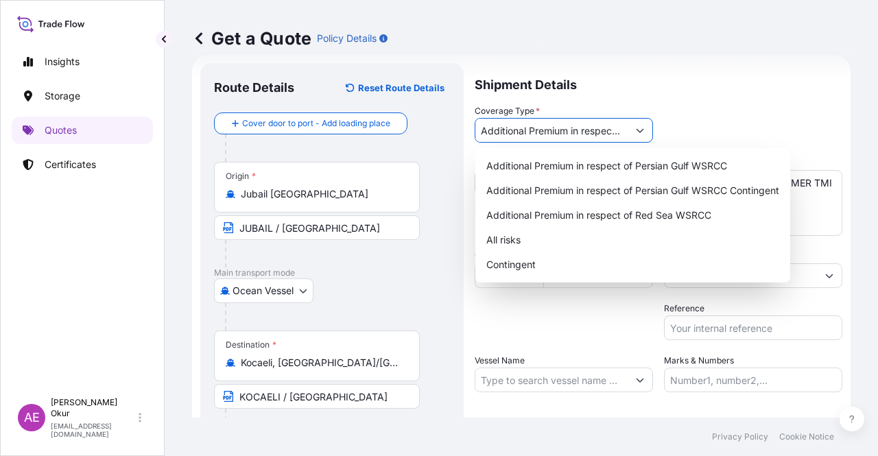
drag, startPoint x: 610, startPoint y: 129, endPoint x: 611, endPoint y: 139, distance: 9.6
click at [610, 128] on input "Additional Premium in respect of Persian Gulf WSRCC" at bounding box center [551, 130] width 152 height 25
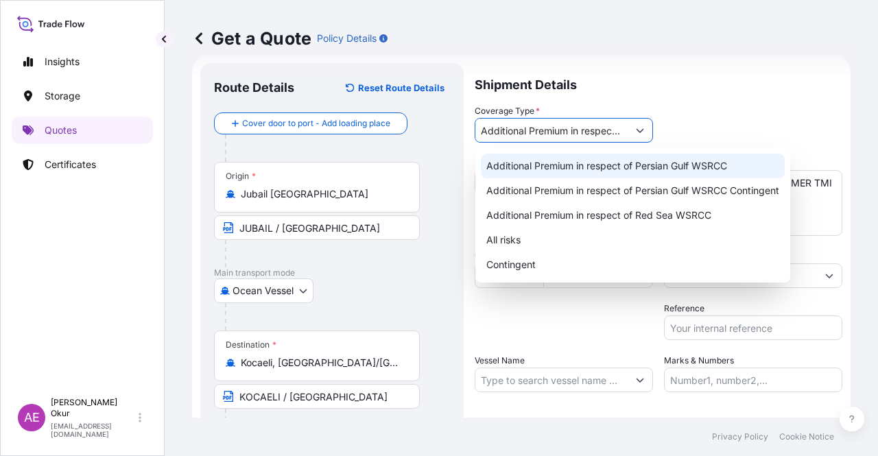
click at [629, 176] on div "Additional Premium in respect of Persian Gulf WSRCC" at bounding box center [633, 166] width 304 height 25
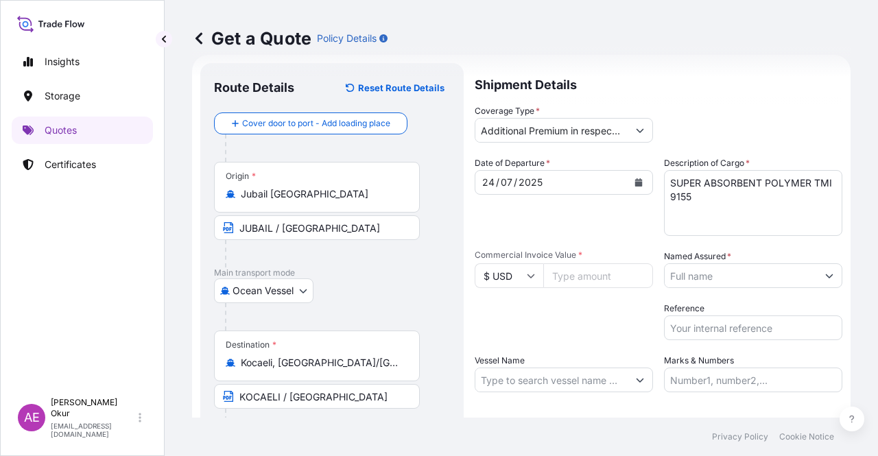
click at [579, 281] on input "Commercial Invoice Value *" at bounding box center [598, 275] width 110 height 25
type input "536800.00"
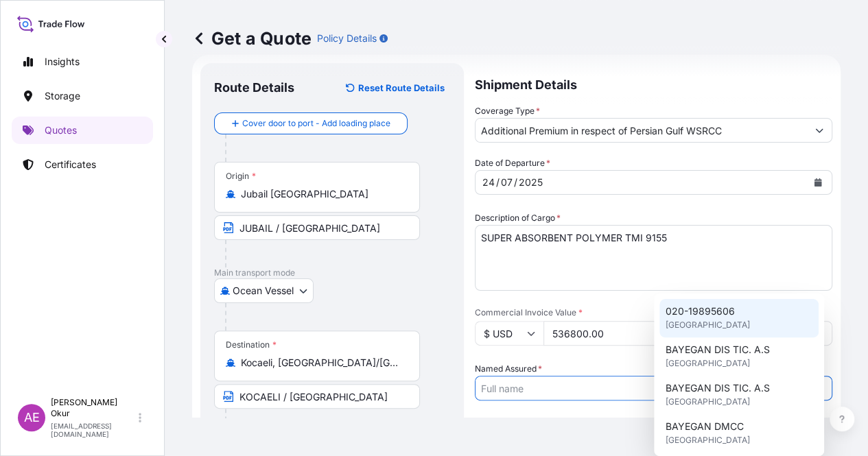
click at [750, 376] on input "Named Assured *" at bounding box center [640, 388] width 331 height 25
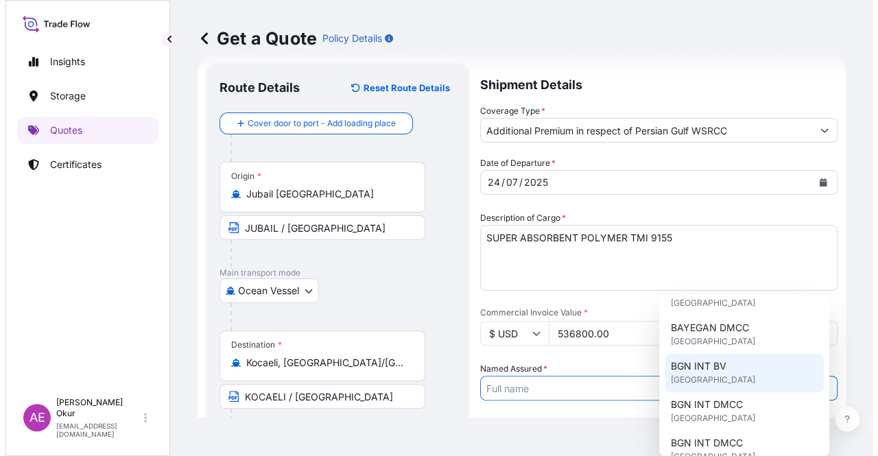
scroll to position [69, 0]
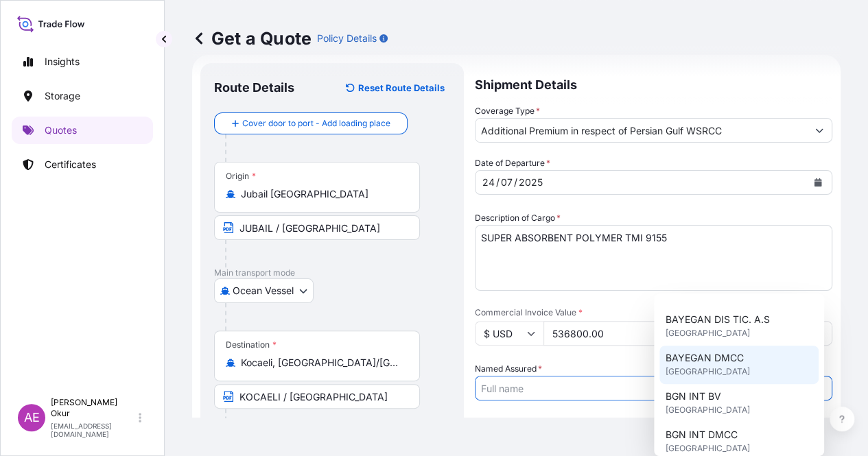
click at [717, 361] on span "BAYEGAN DMCC" at bounding box center [704, 358] width 78 height 14
type input "BAYEGAN DMCC"
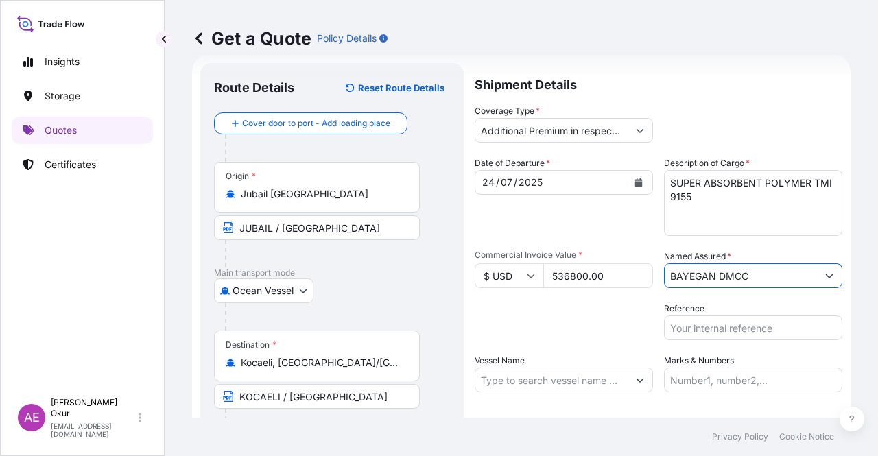
scroll to position [91, 0]
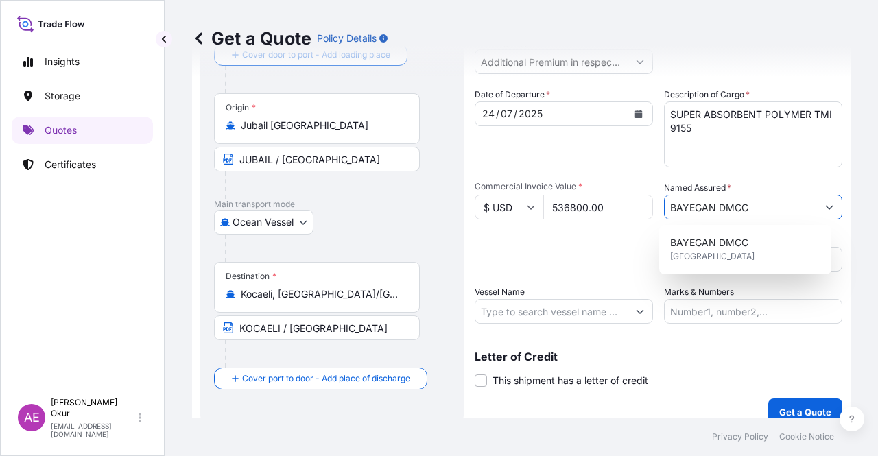
click at [565, 315] on input "Vessel Name" at bounding box center [551, 311] width 152 height 25
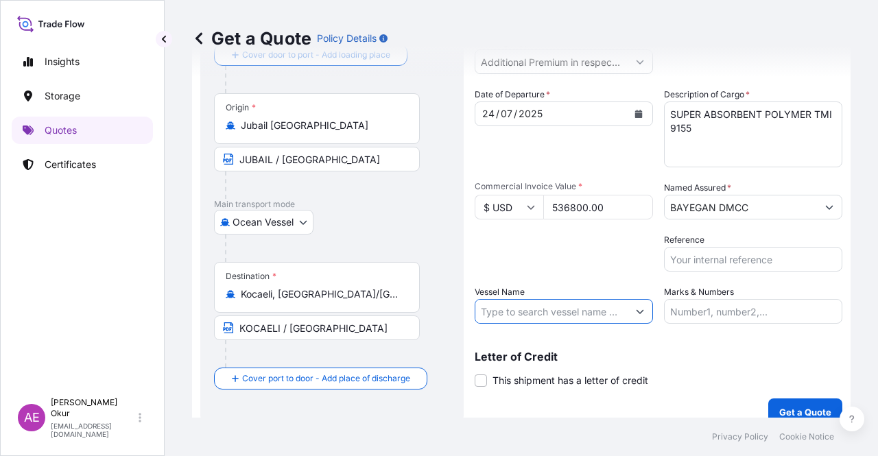
paste input "CMA CGM MANAUS"
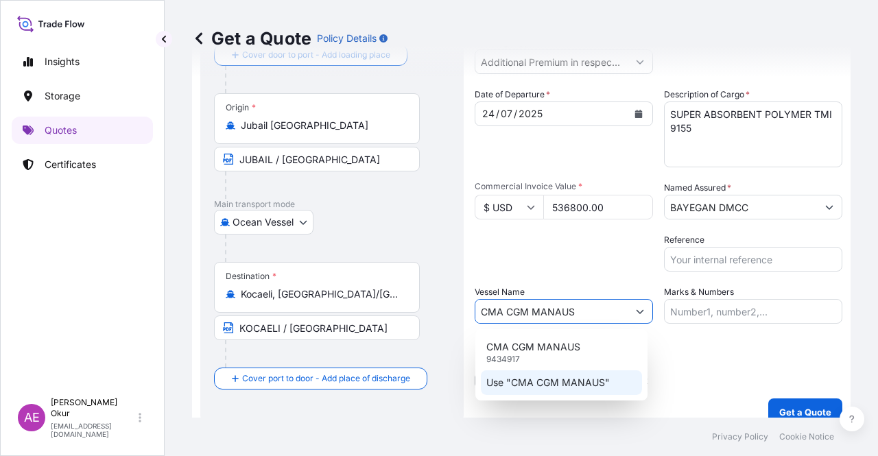
click at [567, 382] on p "Use "CMA CGM MANAUS"" at bounding box center [547, 383] width 123 height 14
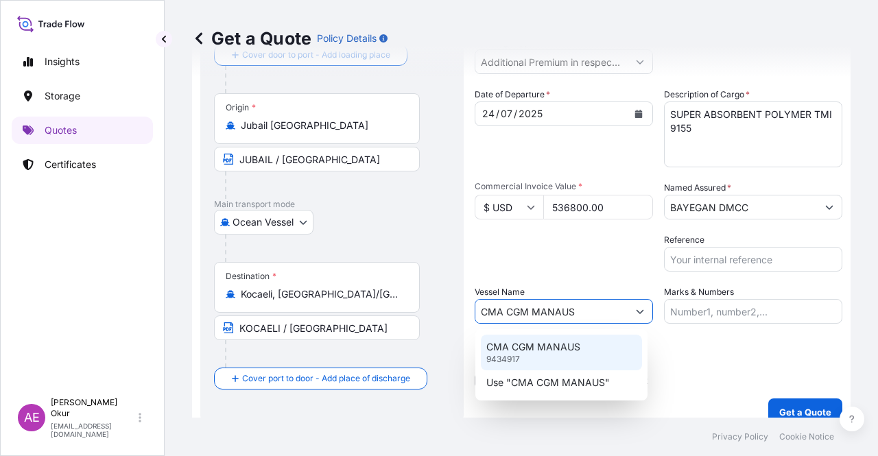
type input "CMA CGM MANAUS"
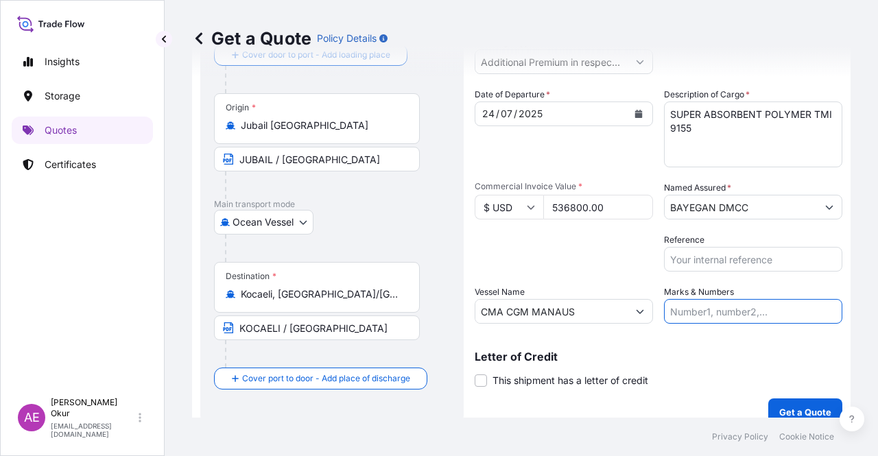
click at [706, 305] on input "Marks & Numbers" at bounding box center [753, 311] width 178 height 25
drag, startPoint x: 699, startPoint y: 312, endPoint x: 754, endPoint y: 311, distance: 54.9
click at [754, 311] on input "PO NO:25Y0134400 Quantity M/[PERSON_NAME]: 247,500 Premium: USD 29,50" at bounding box center [753, 311] width 178 height 25
paste input "726"
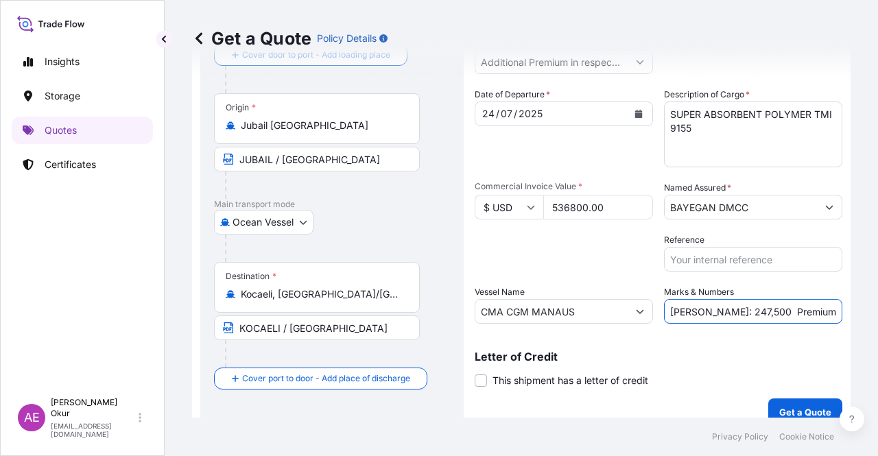
drag, startPoint x: 812, startPoint y: 313, endPoint x: 877, endPoint y: 309, distance: 64.6
click at [877, 309] on div "Get a Quote Policy Details Route Details Reset Route Details Cover door to port…" at bounding box center [521, 209] width 713 height 418
click at [753, 311] on input "PO NO:25Y0172600 Quantity M/[PERSON_NAME]: 247,500 Premium: USD 29,50" at bounding box center [753, 311] width 178 height 25
drag, startPoint x: 689, startPoint y: 308, endPoint x: 726, endPoint y: 309, distance: 37.8
click at [726, 309] on input "PO NO:25Y0172600 Quantity M/[PERSON_NAME]: 247,500 Premium: USD 29,50" at bounding box center [753, 311] width 178 height 25
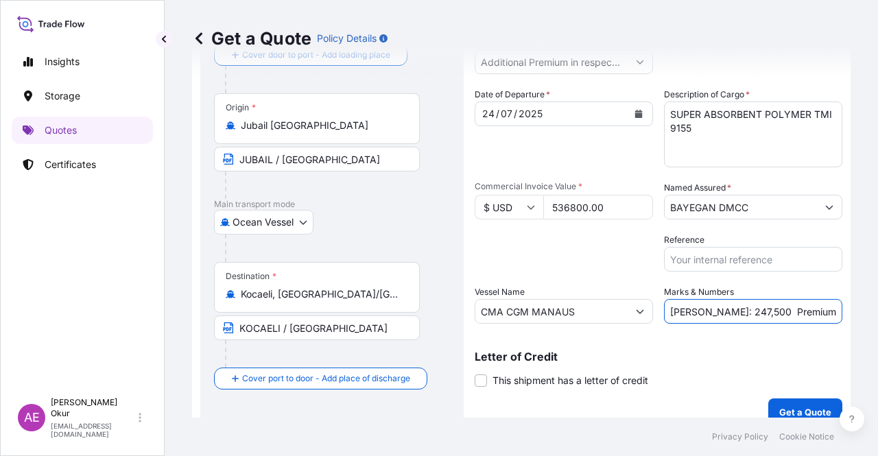
paste input "400,0"
drag, startPoint x: 814, startPoint y: 308, endPoint x: 877, endPoint y: 312, distance: 63.9
click at [877, 312] on div "Get a Quote Policy Details Route Details Reset Route Details Cover door to port…" at bounding box center [521, 209] width 713 height 418
click at [818, 307] on input "PO NO:25Y0172600 Quantity M/[PERSON_NAME]: 400,000 Premium: USD 29,50" at bounding box center [753, 311] width 178 height 25
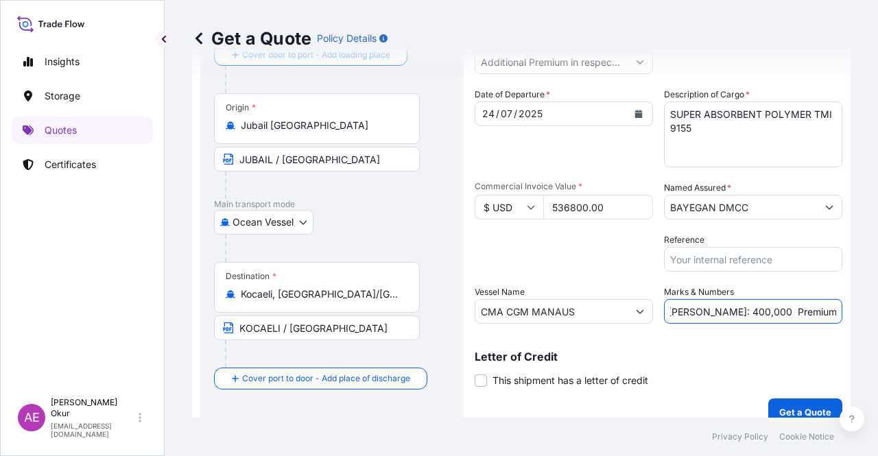
drag, startPoint x: 798, startPoint y: 312, endPoint x: 871, endPoint y: 309, distance: 72.8
click at [871, 309] on div "Get a Quote Policy Details Route Details Reset Route Details Cover door to port…" at bounding box center [521, 209] width 713 height 418
paste input "112,73"
type input "PO NO:25Y0172600 Quantity M/[PERSON_NAME]: 400,000 Premium: USD 112,73"
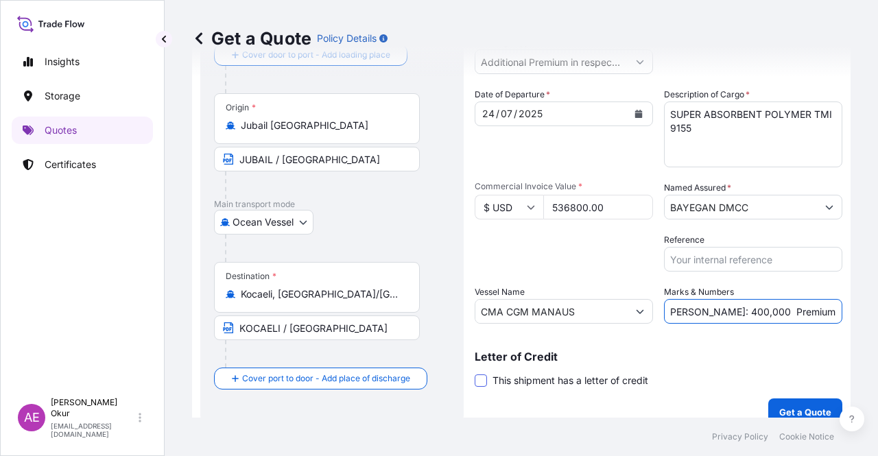
click at [480, 381] on span at bounding box center [481, 381] width 12 height 12
click at [475, 373] on input "This shipment has a letter of credit" at bounding box center [475, 373] width 0 height 0
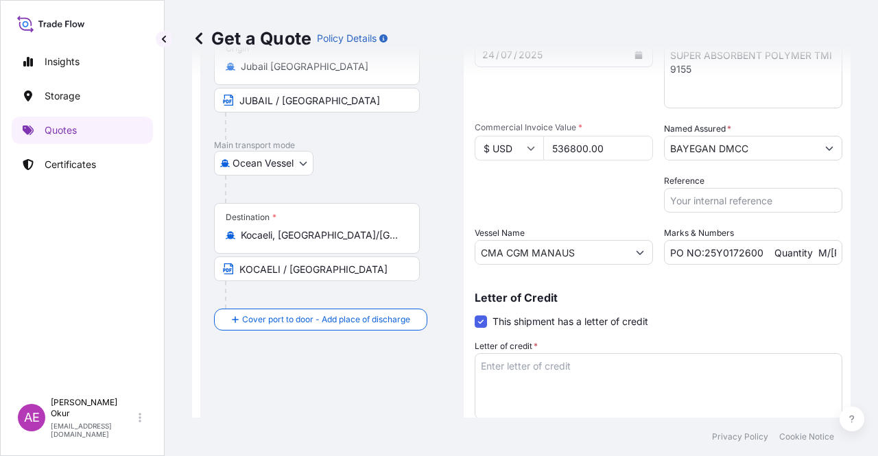
scroll to position [211, 0]
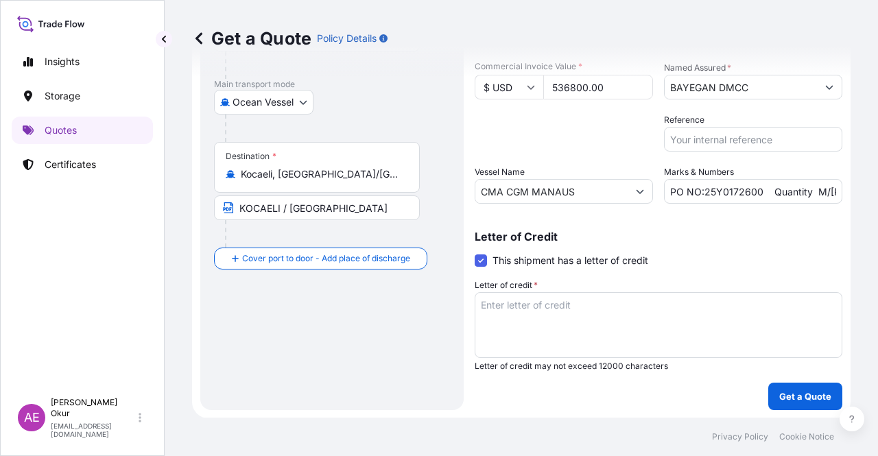
click at [556, 303] on textarea "Letter of credit *" at bounding box center [659, 325] width 368 height 66
paste textarea "3)INSURANCE POLICY OR CERTIFICATE OF INSURANCE IN DUPLICATE ISSUED OR ENDORSED …"
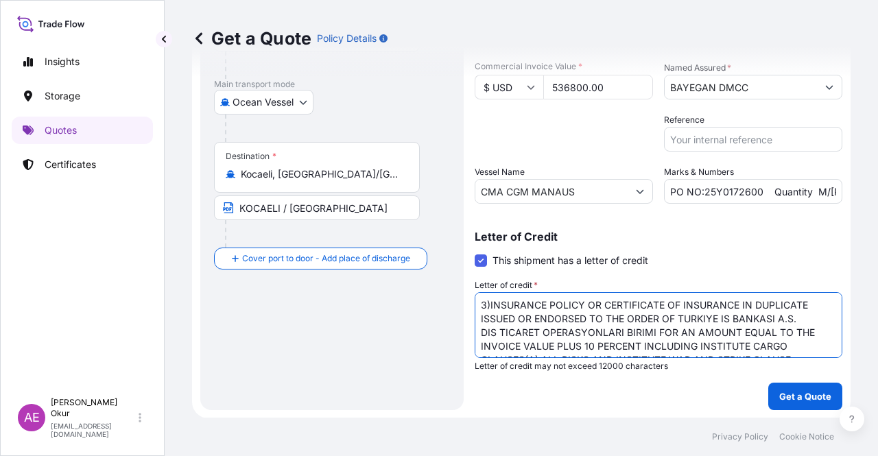
type textarea "3)INSURANCE POLICY OR CERTIFICATE OF INSURANCE IN DUPLICATE ISSUED OR ENDORSED …"
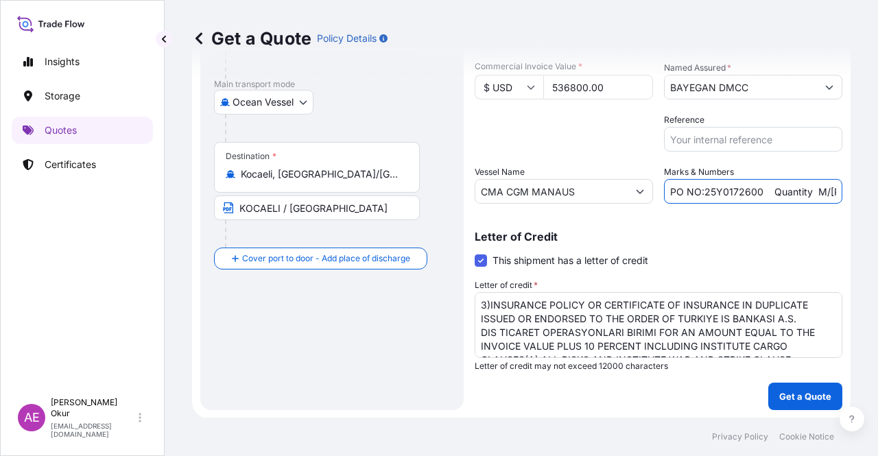
scroll to position [0, 164]
drag, startPoint x: 766, startPoint y: 189, endPoint x: 877, endPoint y: 178, distance: 112.3
click at [877, 178] on div "Get a Quote Policy Details Route Details Reset Route Details Cover door to port…" at bounding box center [521, 209] width 713 height 418
click at [797, 387] on button "Get a Quote" at bounding box center [805, 396] width 74 height 27
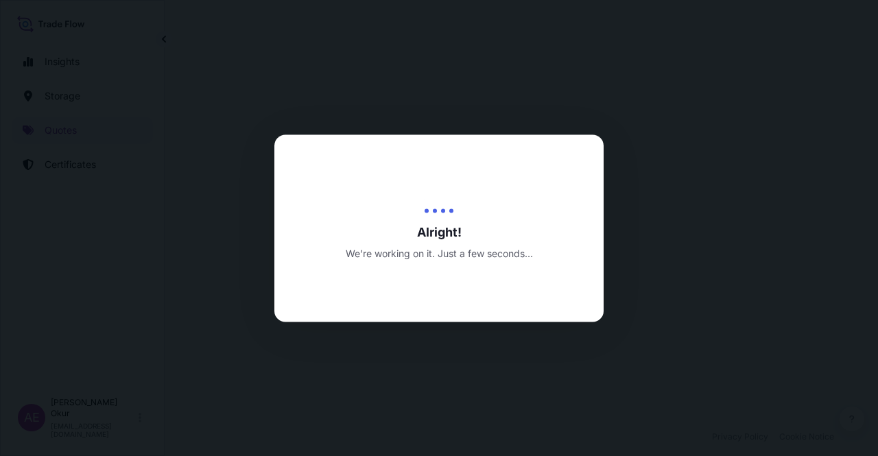
select select "Ocean Vessel"
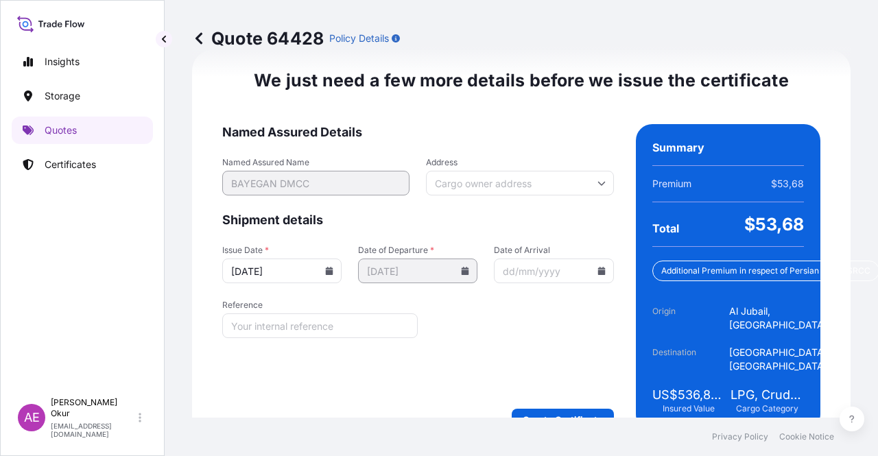
scroll to position [1972, 0]
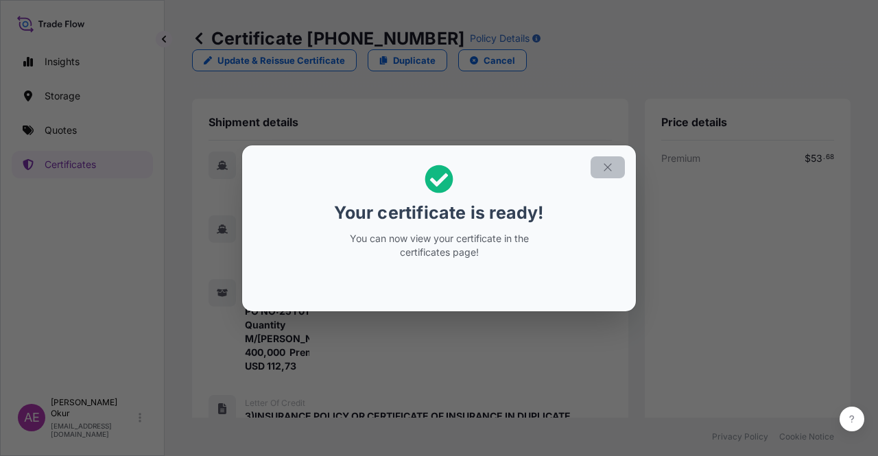
click at [608, 165] on icon "button" at bounding box center [608, 167] width 12 height 12
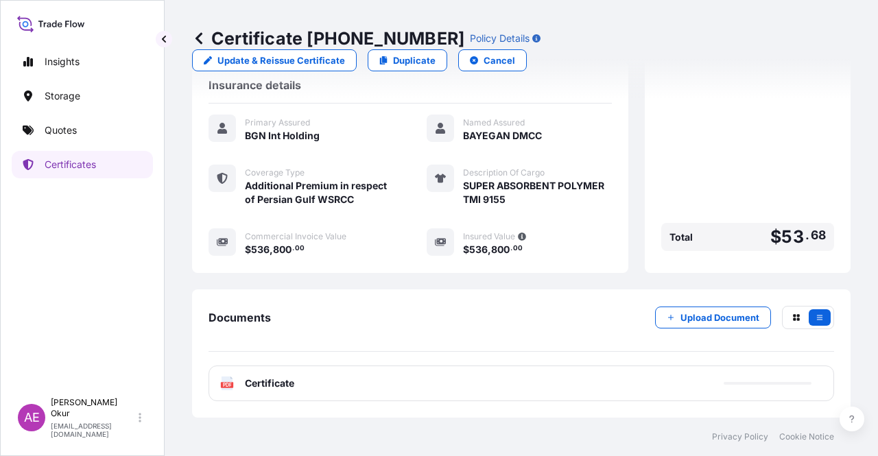
scroll to position [489, 0]
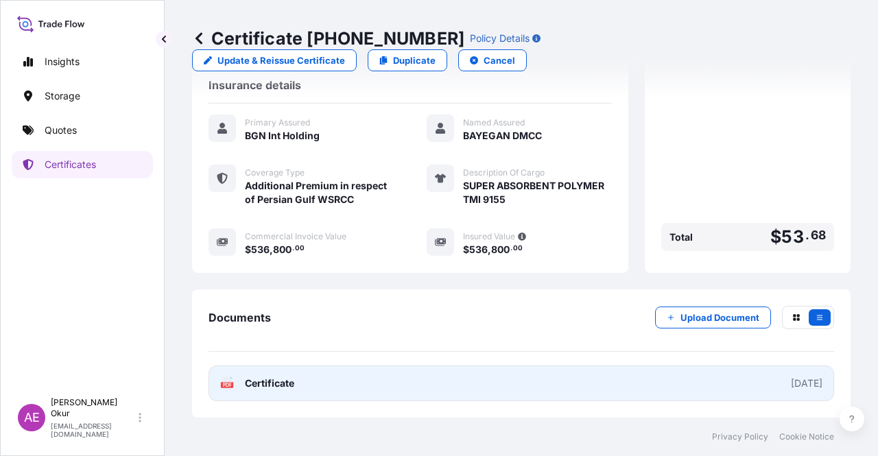
click at [264, 377] on span "Certificate" at bounding box center [269, 384] width 49 height 14
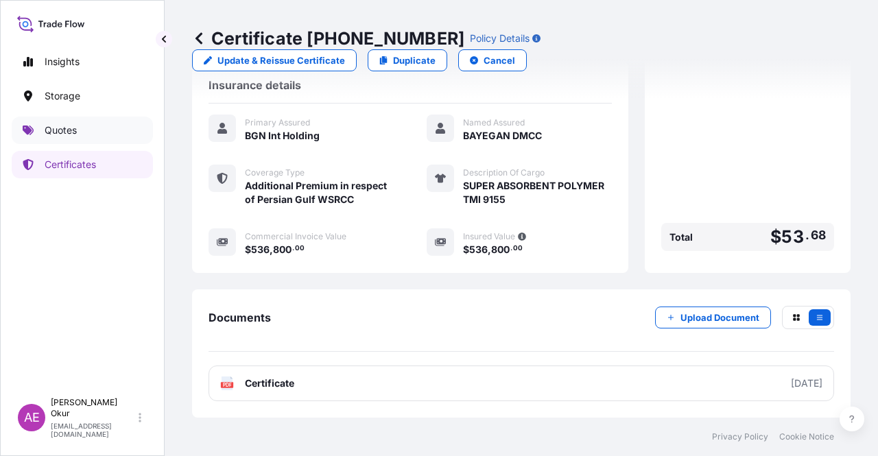
click at [91, 121] on link "Quotes" at bounding box center [82, 130] width 141 height 27
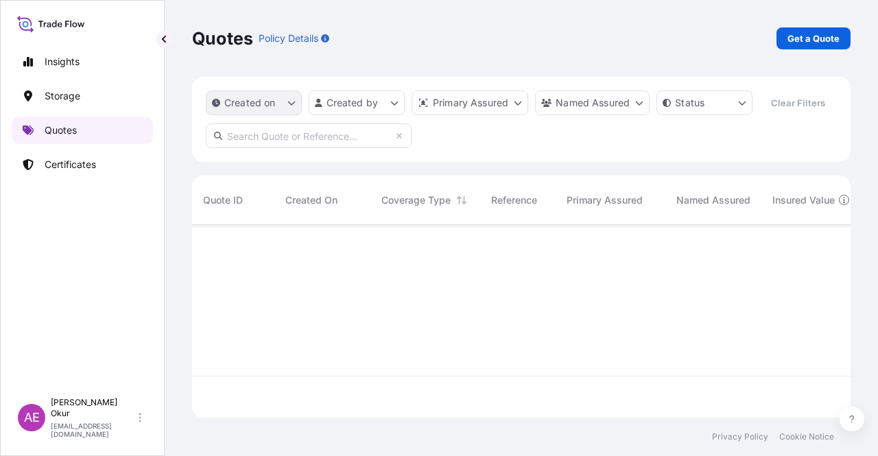
scroll to position [190, 648]
click at [828, 34] on p "Get a Quote" at bounding box center [813, 39] width 52 height 14
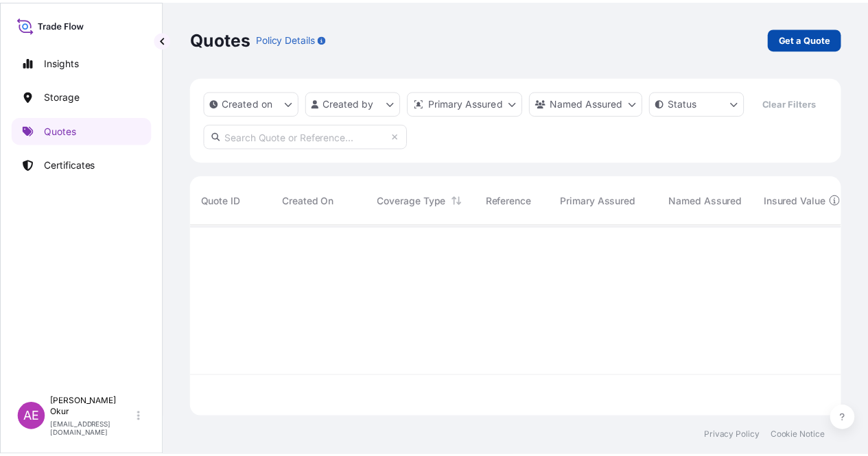
scroll to position [22, 0]
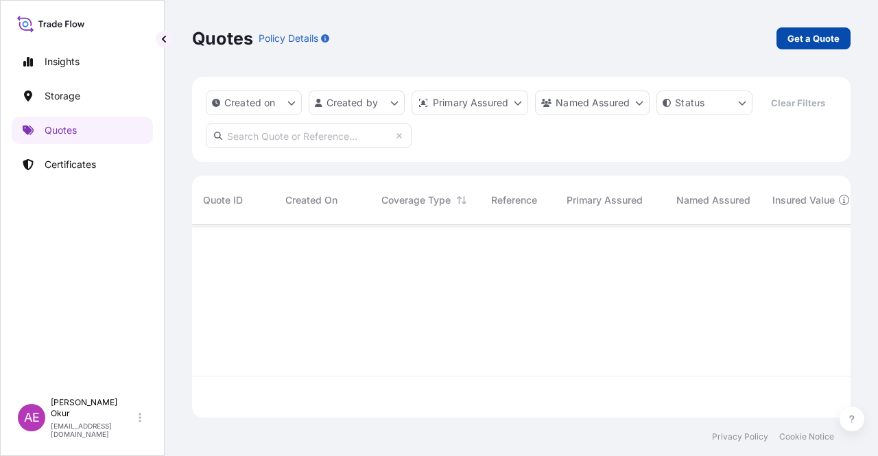
select select "Ocean Vessel"
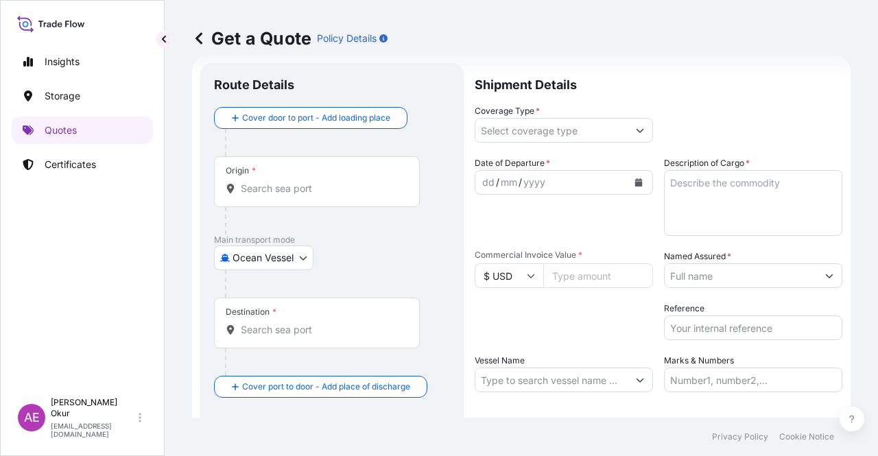
click at [284, 195] on div "Origin *" at bounding box center [317, 181] width 206 height 51
click at [284, 195] on input "Origin *" at bounding box center [322, 189] width 162 height 14
paste input "JUBAIL"
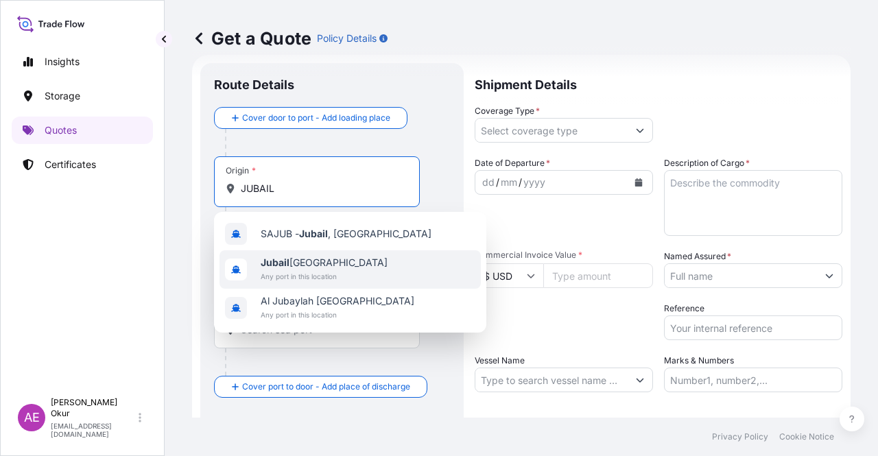
click at [305, 263] on span "Jubail [GEOGRAPHIC_DATA]" at bounding box center [324, 263] width 127 height 14
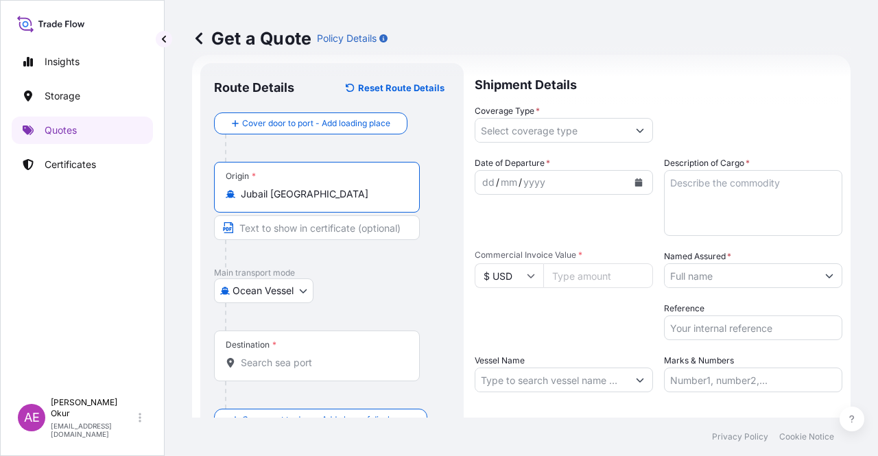
type input "Jubail [GEOGRAPHIC_DATA]"
click at [299, 221] on input "Text to appear on certificate" at bounding box center [317, 227] width 206 height 25
paste input "JUBAIL"
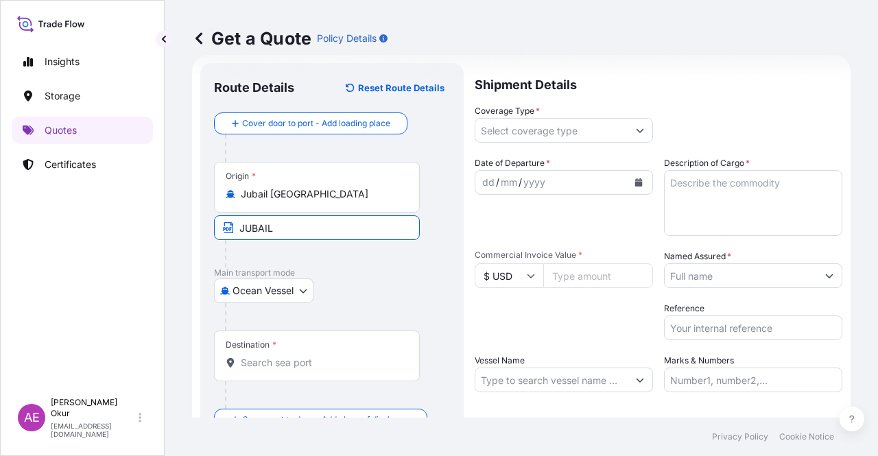
type input "JUBAIL / [GEOGRAPHIC_DATA]"
click at [283, 348] on div "Destination *" at bounding box center [317, 356] width 206 height 51
click at [283, 356] on input "Destination *" at bounding box center [322, 363] width 162 height 14
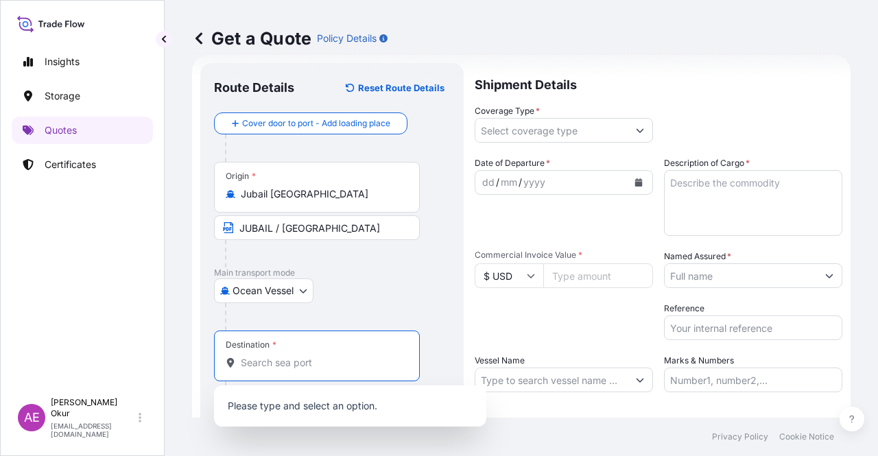
paste input "KOCAELI"
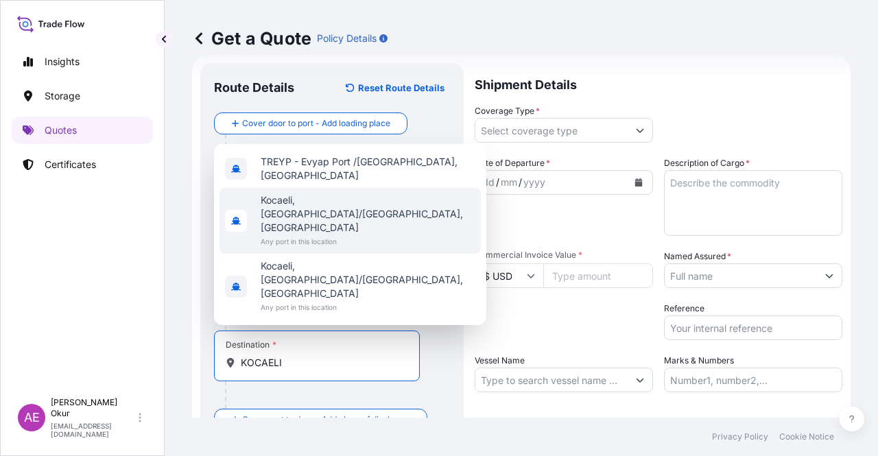
click at [318, 248] on span "Any port in this location" at bounding box center [368, 242] width 215 height 14
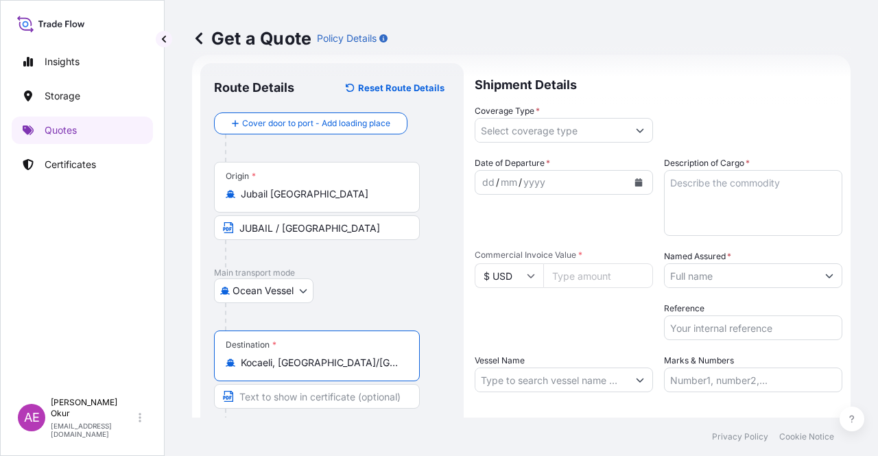
type input "Kocaeli, [GEOGRAPHIC_DATA]/[GEOGRAPHIC_DATA], [GEOGRAPHIC_DATA]"
click at [280, 400] on input "Text to appear on certificate" at bounding box center [317, 396] width 206 height 25
paste input "KOCAELI"
type input "KOCAELI / [GEOGRAPHIC_DATA]"
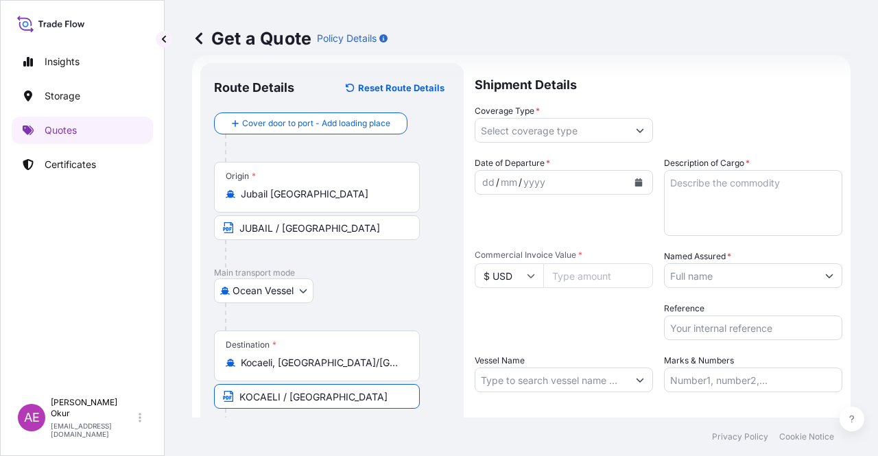
click at [556, 137] on input "Coverage Type *" at bounding box center [551, 130] width 152 height 25
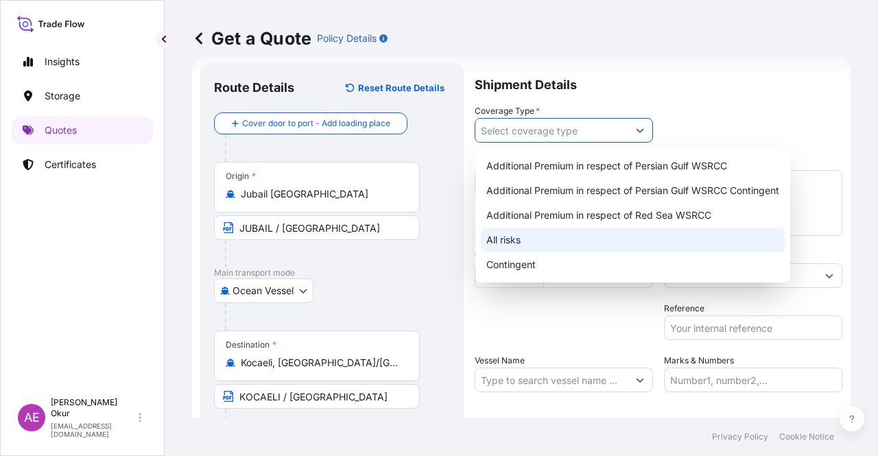
click at [514, 235] on div "All risks" at bounding box center [633, 240] width 304 height 25
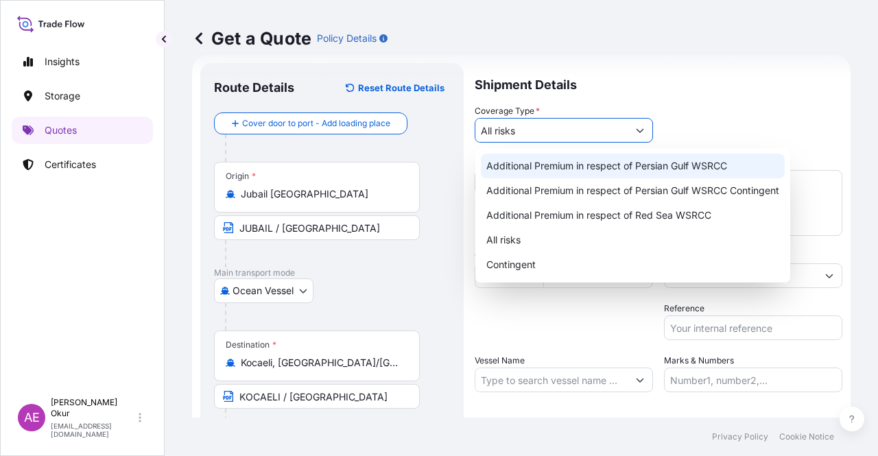
click at [609, 171] on div "Additional Premium in respect of Persian Gulf WSRCC" at bounding box center [633, 166] width 304 height 25
type input "Additional Premium in respect of Persian Gulf WSRCC"
click at [710, 167] on div "Additional Premium in respect of Persian Gulf WSRCC" at bounding box center [633, 166] width 304 height 25
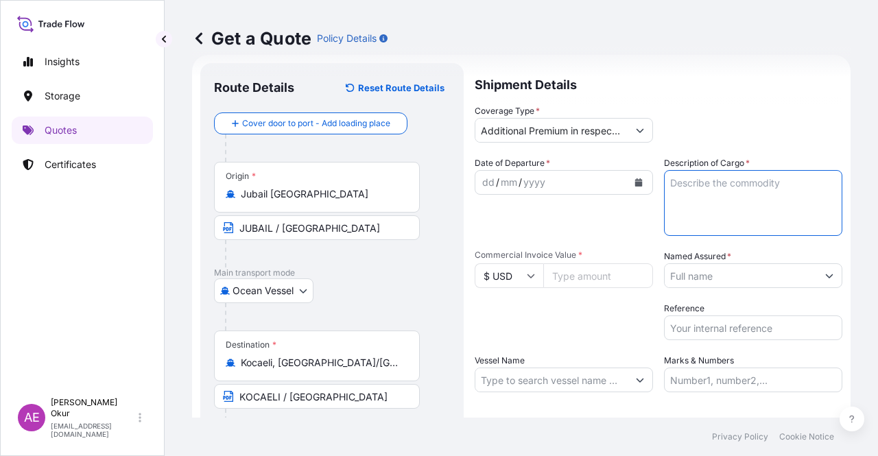
click at [748, 209] on textarea "Description of Cargo *" at bounding box center [753, 203] width 178 height 66
paste textarea "SUPER ABSORBENT POLYMER TMI 9155"
type textarea "SUPER ABSORBENT POLYMER TMI 9155"
click at [545, 272] on input "Commercial Invoice Value *" at bounding box center [598, 275] width 110 height 25
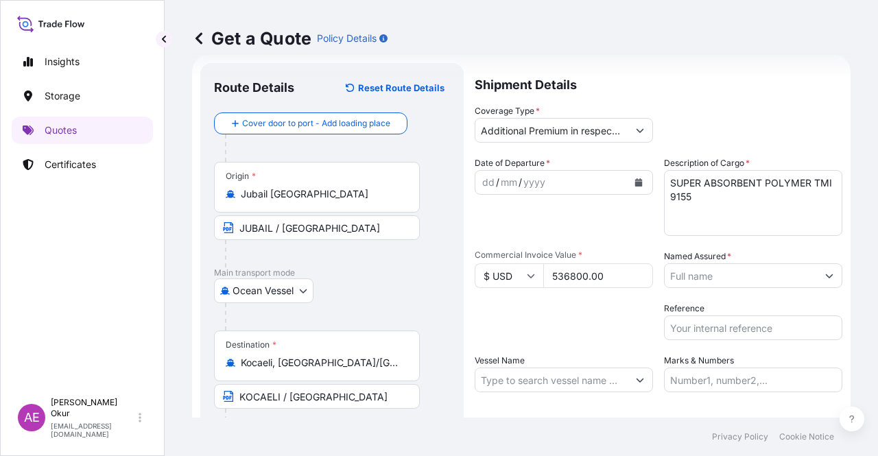
type input "536800.00"
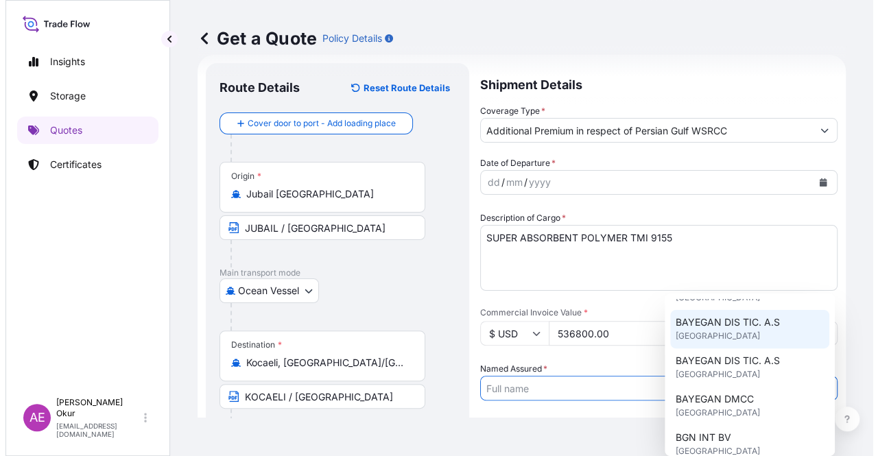
scroll to position [69, 0]
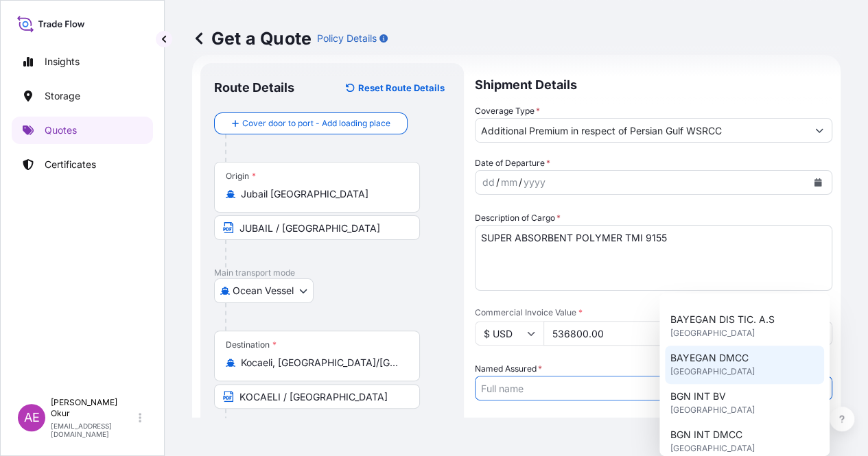
click at [712, 371] on span "[GEOGRAPHIC_DATA]" at bounding box center [712, 372] width 84 height 14
type input "BAYEGAN DMCC"
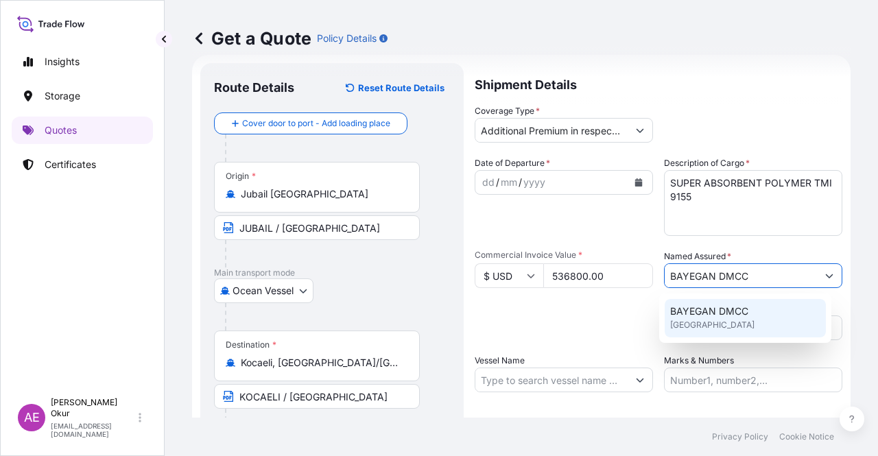
click at [722, 317] on span "BAYEGAN DMCC" at bounding box center [709, 312] width 78 height 14
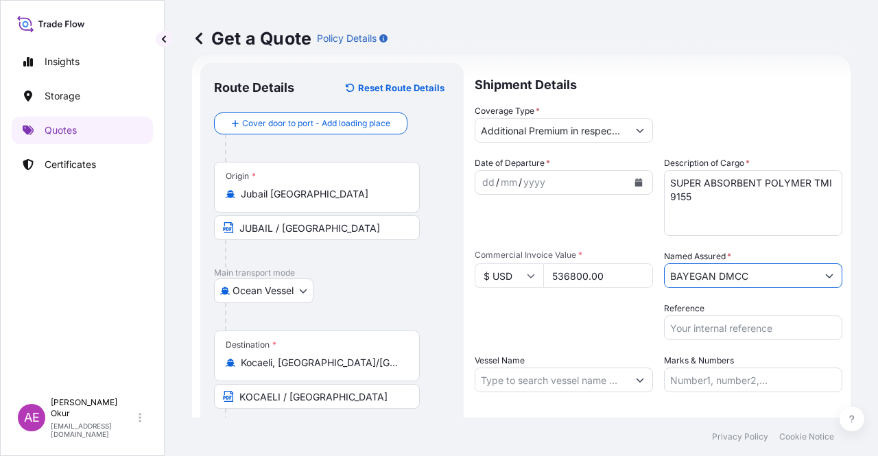
click at [492, 381] on input "Vessel Name" at bounding box center [551, 380] width 152 height 25
paste input "CMA CGM VITORIA"
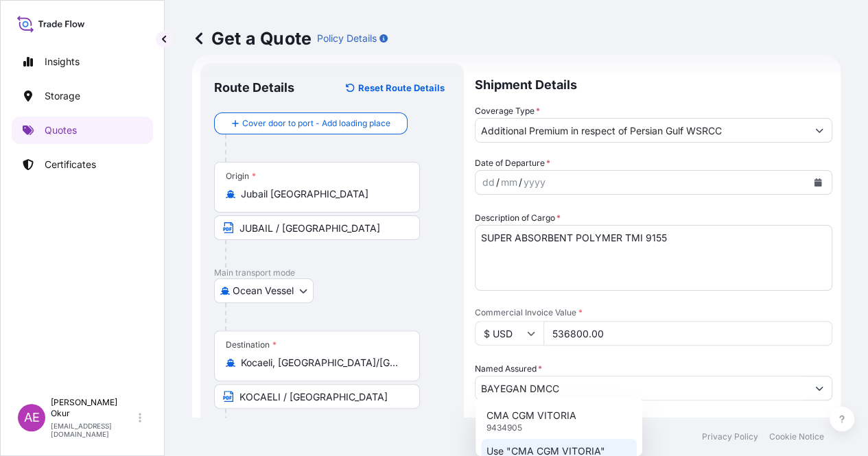
click at [545, 447] on p "Use "CMA CGM VITORIA"" at bounding box center [545, 451] width 119 height 14
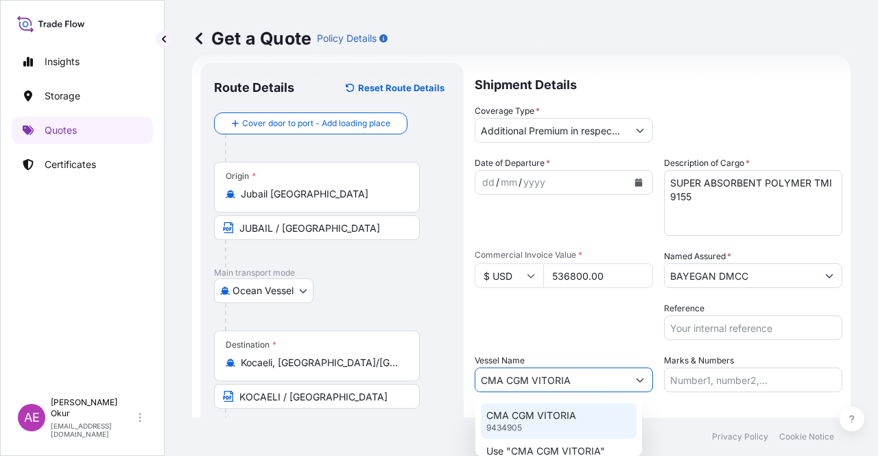
type input "CMA CGM VITORIA"
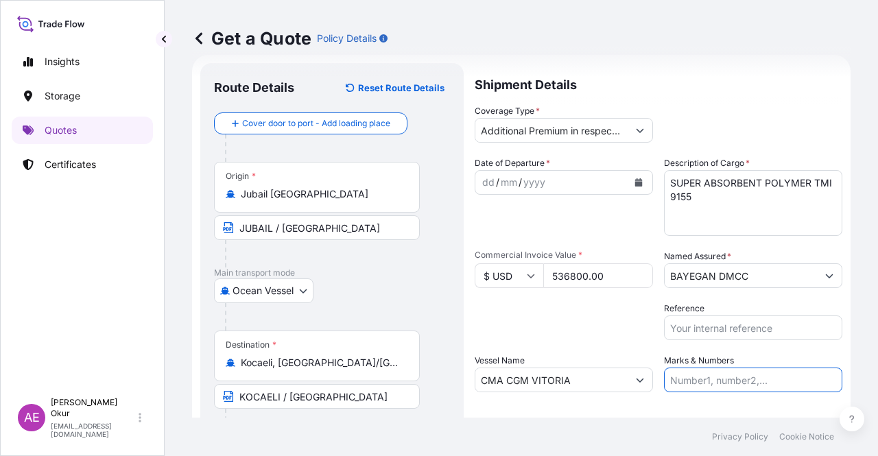
click at [695, 378] on input "Marks & Numbers" at bounding box center [753, 380] width 178 height 25
drag, startPoint x: 698, startPoint y: 381, endPoint x: 753, endPoint y: 381, distance: 55.6
click at [753, 381] on input "PO NO:25Y0151600 Quantity M/[PERSON_NAME]: 26,000 Premium: USD 3,37" at bounding box center [753, 380] width 178 height 25
paste input "[PHONE_NUMBER]"
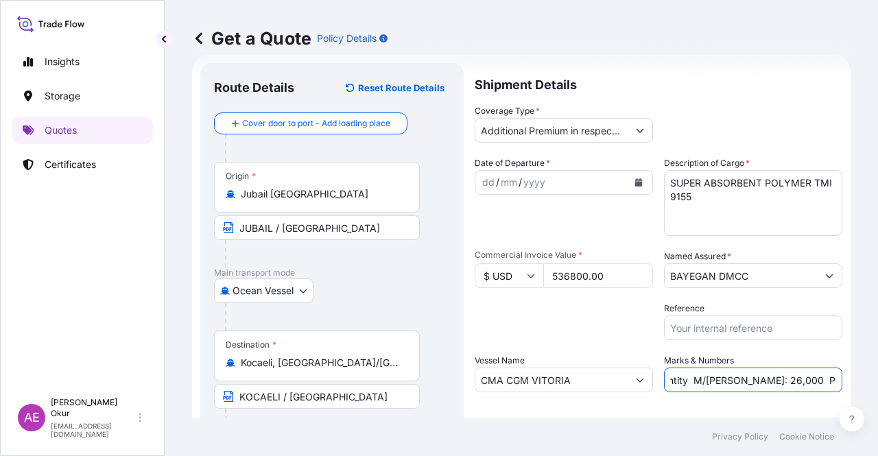
drag, startPoint x: 822, startPoint y: 387, endPoint x: 852, endPoint y: 387, distance: 29.5
click at [852, 387] on div "Get a Quote Policy Details Route Details Reset Route Details Cover door to port…" at bounding box center [521, 209] width 713 height 418
click at [723, 380] on input "PO NO:[PHONE_NUMBER] Quantity M/[PERSON_NAME]: 26,000 Premium: USD 3,37" at bounding box center [753, 380] width 178 height 25
drag, startPoint x: 701, startPoint y: 379, endPoint x: 731, endPoint y: 382, distance: 30.3
click at [731, 382] on input "PO NO:[PHONE_NUMBER] Quantity M/[PERSON_NAME]: 26,000 Premium: USD 3,37" at bounding box center [753, 380] width 178 height 25
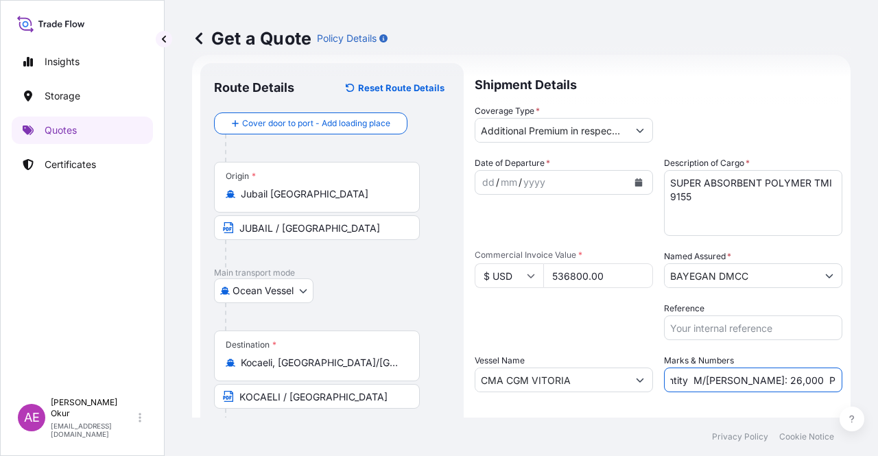
paste input "400"
drag, startPoint x: 806, startPoint y: 378, endPoint x: 877, endPoint y: 379, distance: 71.3
click at [877, 379] on div "Get a Quote Policy Details Route Details Reset Route Details Cover door to port…" at bounding box center [521, 209] width 713 height 418
click at [803, 379] on input "PO NO:[PHONE_NUMBER] Quantity M/[PERSON_NAME]: 400,000 Premium: USD 3,37" at bounding box center [753, 380] width 178 height 25
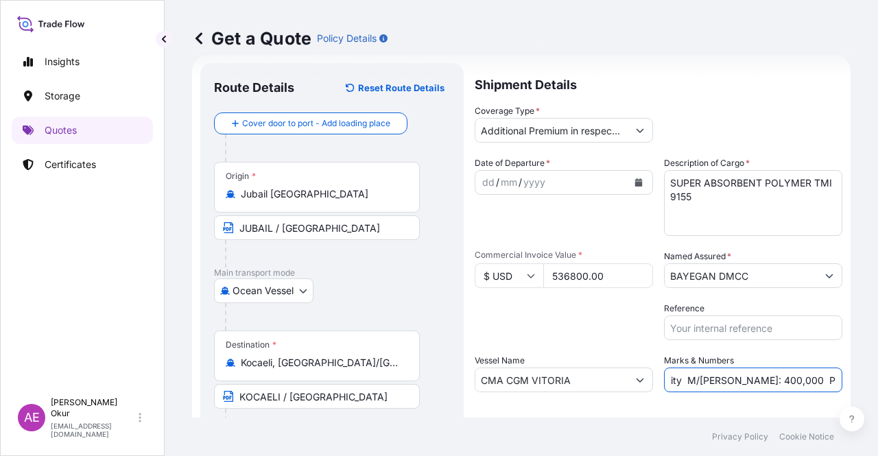
drag, startPoint x: 805, startPoint y: 379, endPoint x: 864, endPoint y: 383, distance: 58.5
click at [863, 383] on div "Get a Quote Policy Details Route Details Reset Route Details Cover door to port…" at bounding box center [521, 209] width 713 height 418
paste input "112,73"
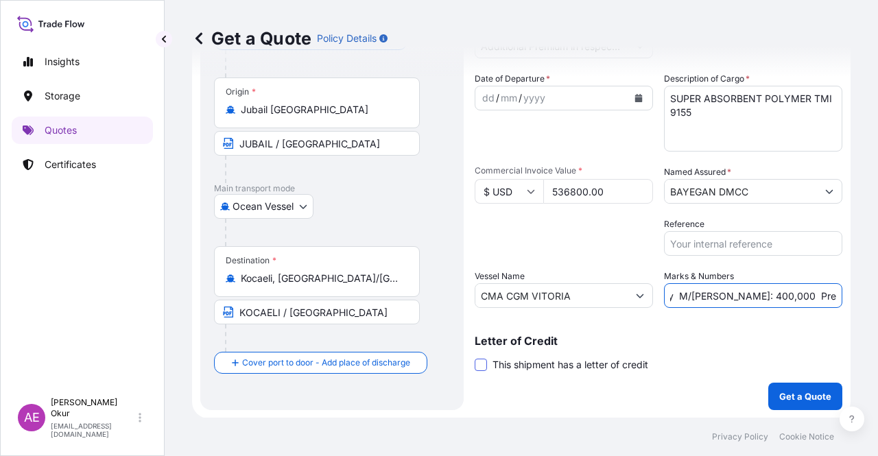
type input "PO NO:[PHONE_NUMBER] Quantity M/[PERSON_NAME]: 400,000 Premium: USD 112,73"
click at [483, 363] on span at bounding box center [481, 365] width 12 height 12
click at [475, 357] on input "This shipment has a letter of credit" at bounding box center [475, 357] width 0 height 0
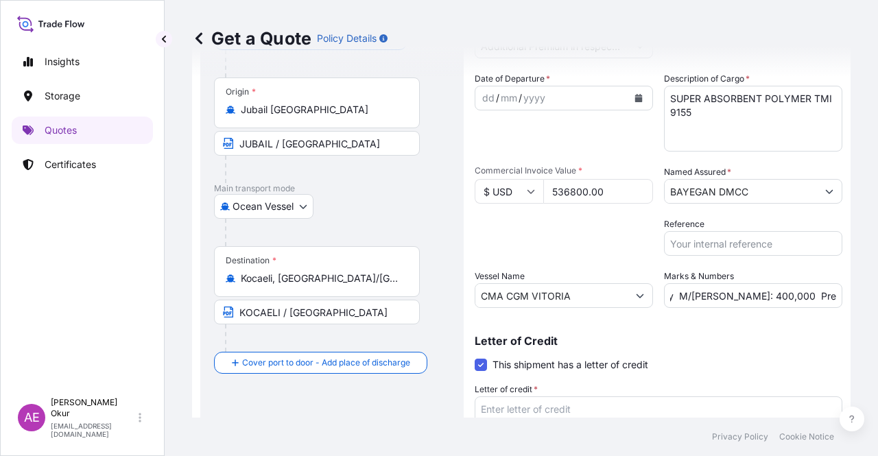
scroll to position [0, 0]
click at [572, 400] on textarea "Letter of credit *" at bounding box center [659, 429] width 368 height 66
paste textarea "Letter of Credit 3)INSURANCE POLICY OR CERTIFICATE OF INSURANCE IN DUPLICATE IS…"
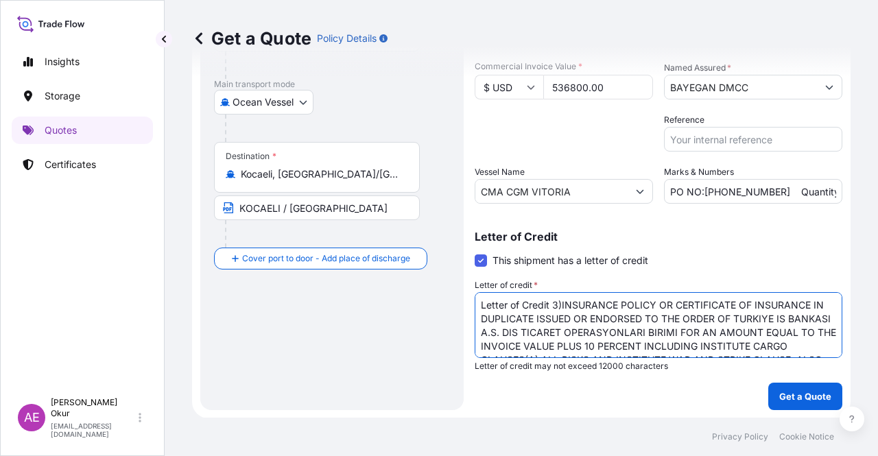
drag, startPoint x: 552, startPoint y: 301, endPoint x: 386, endPoint y: 304, distance: 166.7
click at [386, 304] on form "Route Details Reset Route Details Cover door to port - Add loading place Place …" at bounding box center [521, 142] width 659 height 552
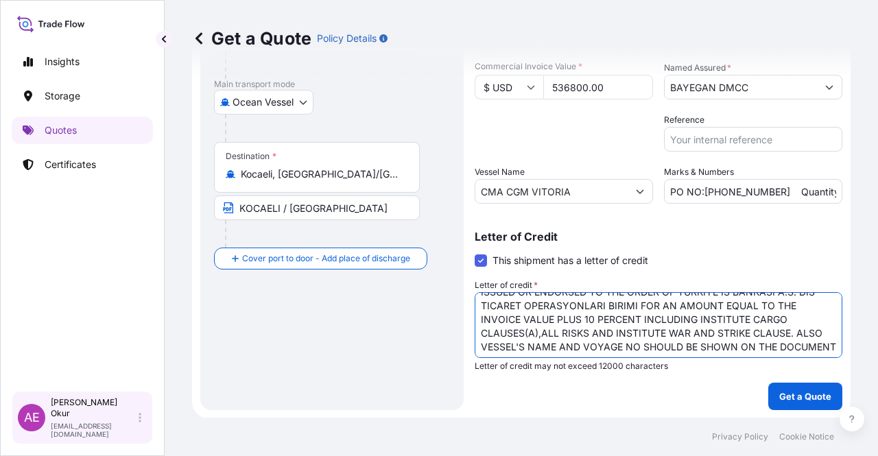
scroll to position [42, 0]
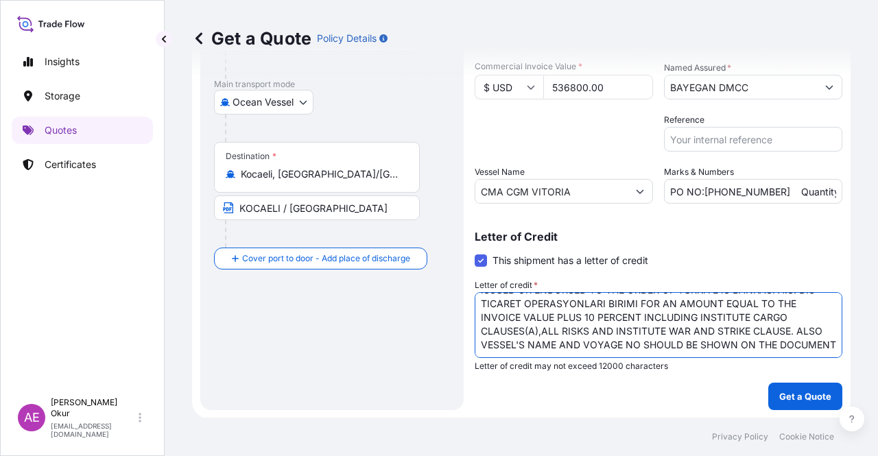
type textarea "3)INSURANCE POLICY OR CERTIFICATE OF INSURANCE IN DUPLICATE ISSUED OR ENDORSED …"
click at [650, 347] on textarea "3)INSURANCE POLICY OR CERTIFICATE OF INSURANCE IN DUPLICATE ISSUED OR ENDORSED …" at bounding box center [659, 325] width 368 height 66
click at [782, 393] on p "Get a Quote" at bounding box center [805, 397] width 52 height 14
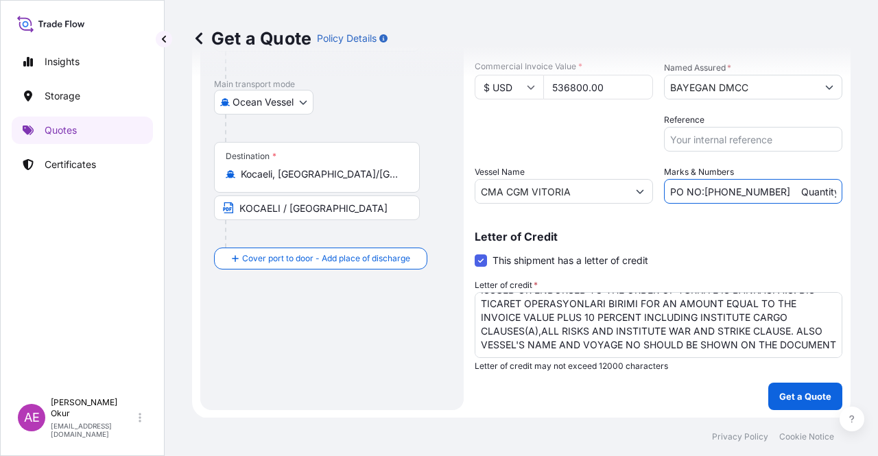
click at [748, 182] on input "PO NO:[PHONE_NUMBER] Quantity M/[PERSON_NAME]: 400,000 Premium: USD 112,73" at bounding box center [753, 191] width 178 height 25
drag, startPoint x: 763, startPoint y: 189, endPoint x: 701, endPoint y: 197, distance: 62.3
click at [701, 197] on input "PO NO:[PHONE_NUMBER] Quantity M/[PERSON_NAME]: 400,000 Premium: USD 112,73" at bounding box center [753, 191] width 178 height 25
paste input "25Y0172700"
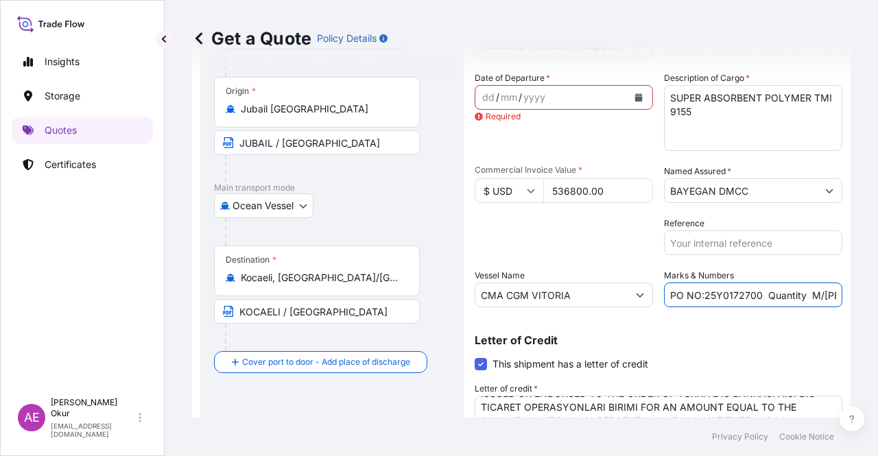
scroll to position [0, 0]
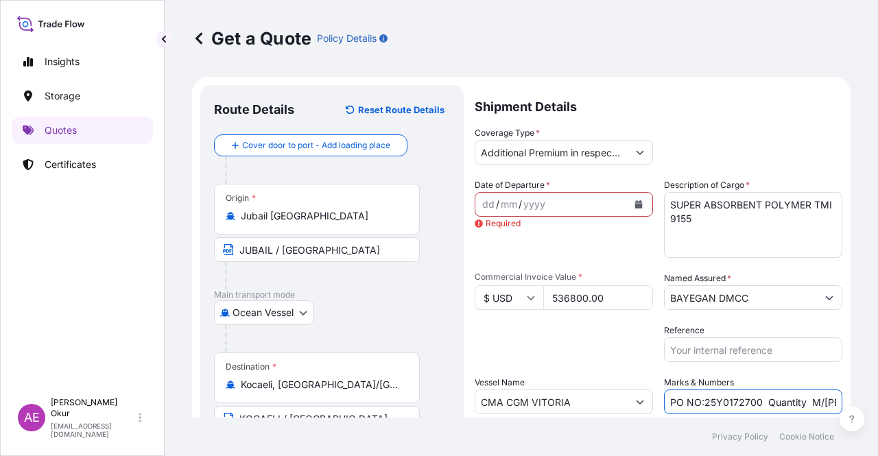
type input "PO NO:25Y0172700 Quantity M/[PERSON_NAME]: 400,000 Premium: USD 112,73"
click at [489, 205] on div "dd" at bounding box center [488, 204] width 15 height 16
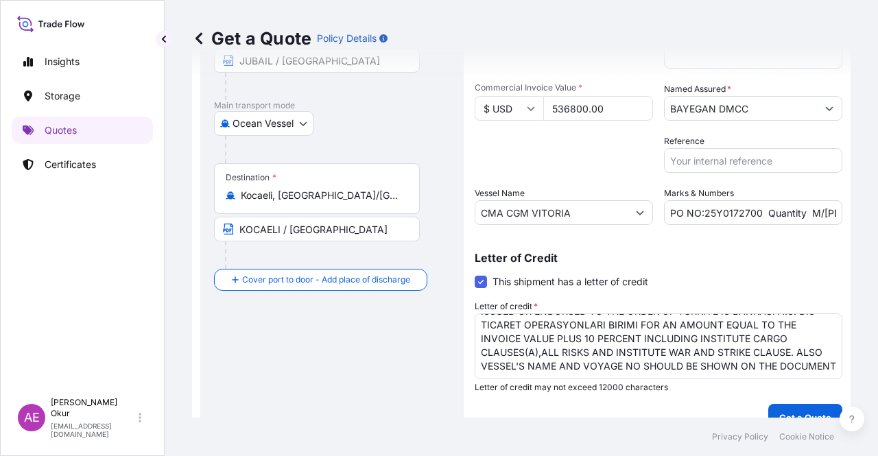
scroll to position [211, 0]
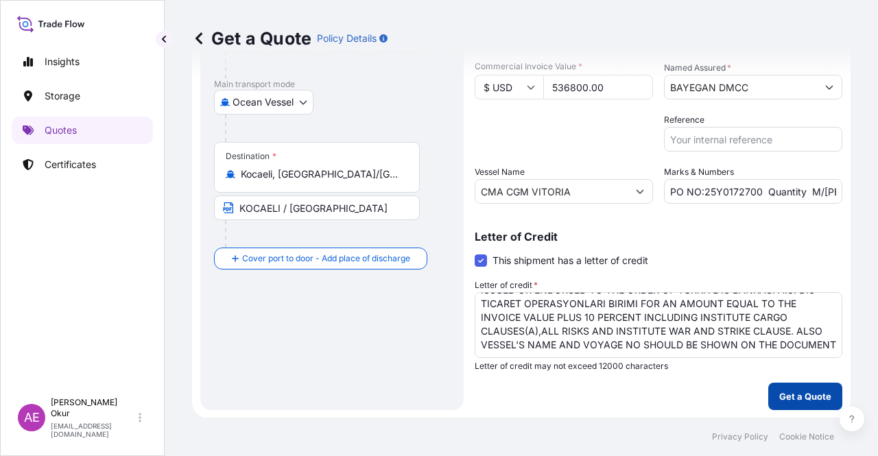
click at [792, 388] on button "Get a Quote" at bounding box center [805, 396] width 74 height 27
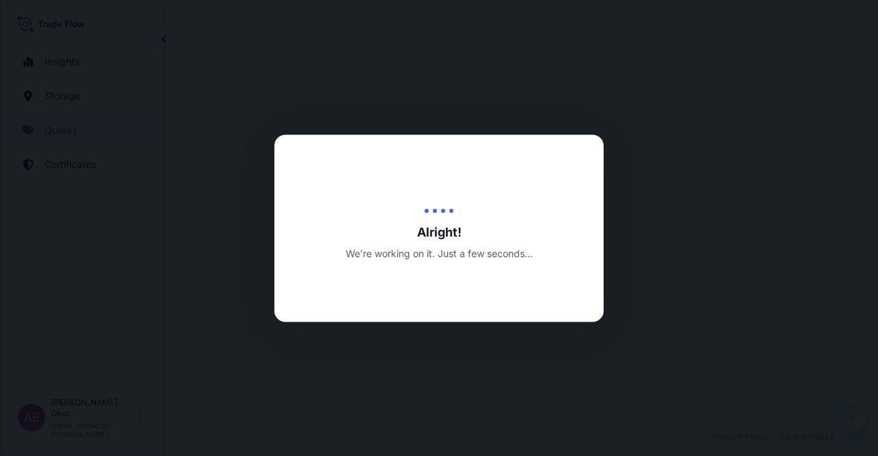
select select "Ocean Vessel"
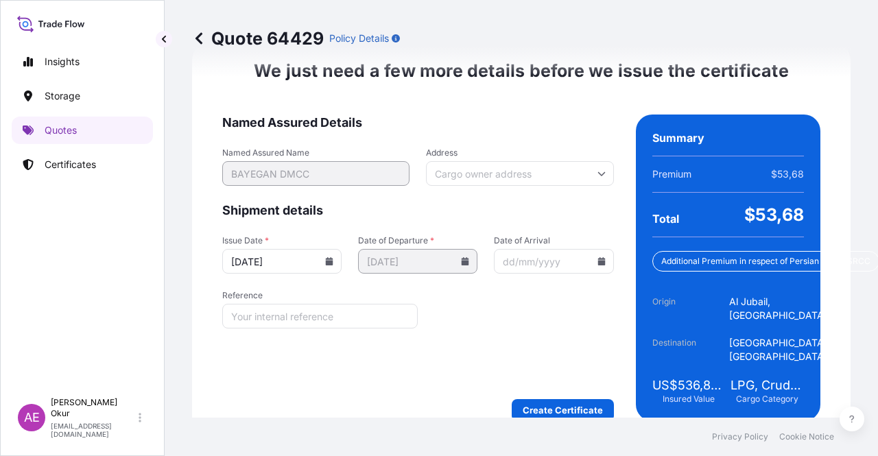
scroll to position [1972, 0]
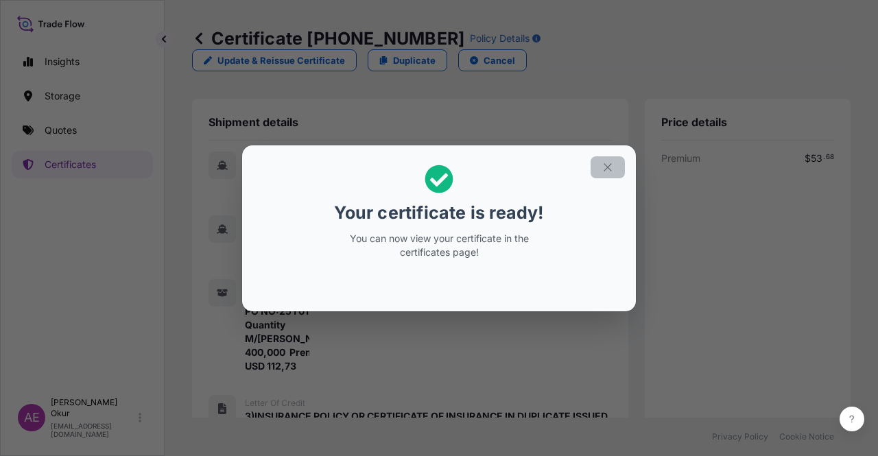
click at [610, 160] on button "button" at bounding box center [608, 167] width 34 height 22
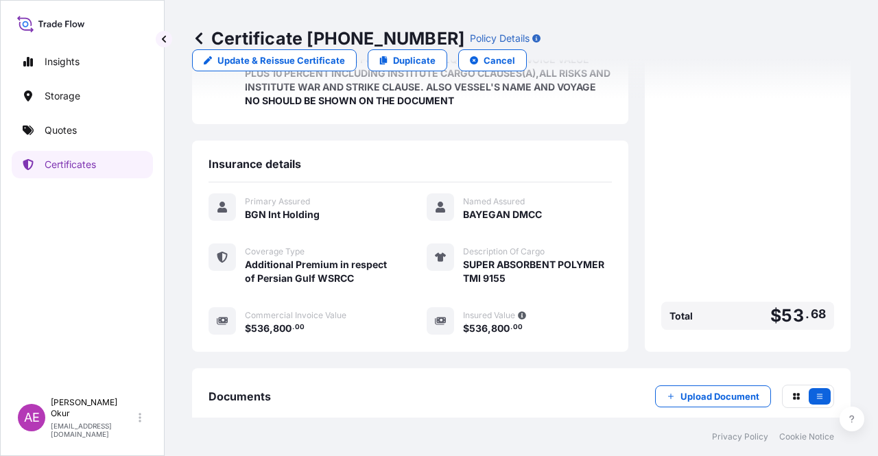
scroll to position [475, 0]
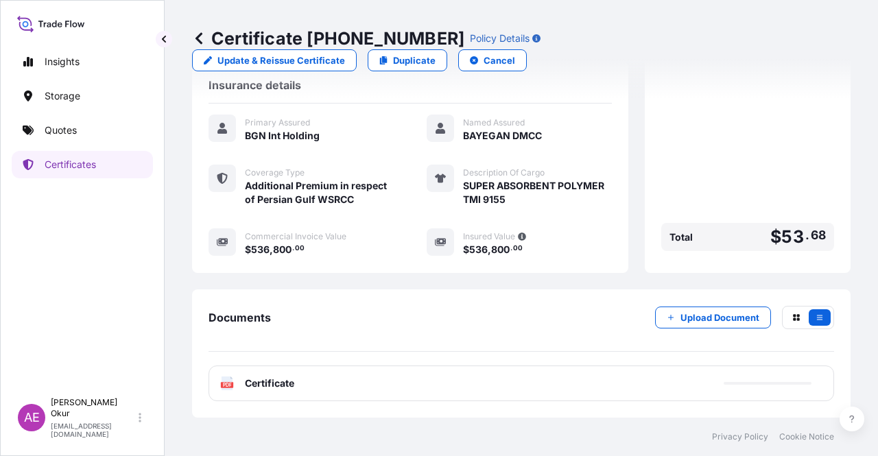
click at [243, 383] on div "PDF Certificate" at bounding box center [257, 384] width 74 height 14
click at [274, 385] on span "Certificate" at bounding box center [269, 384] width 49 height 14
click at [276, 381] on span "Certificate" at bounding box center [269, 384] width 49 height 14
click at [276, 386] on span "Certificate" at bounding box center [269, 384] width 49 height 14
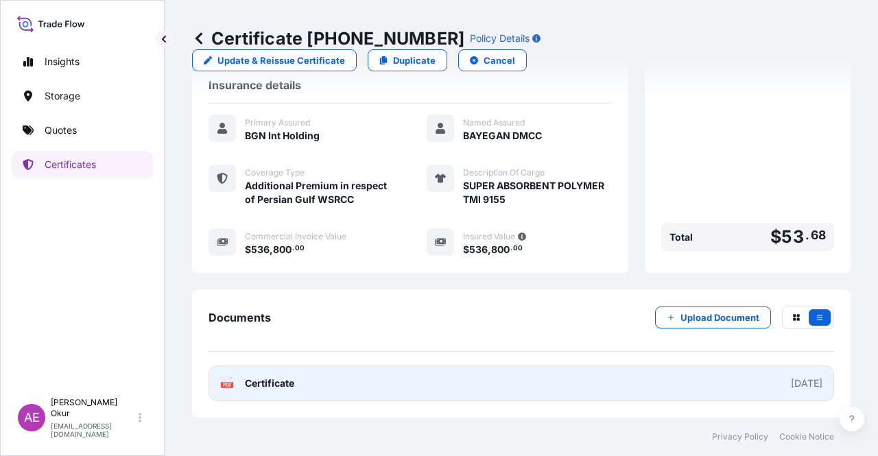
click at [276, 386] on span "Certificate" at bounding box center [269, 384] width 49 height 14
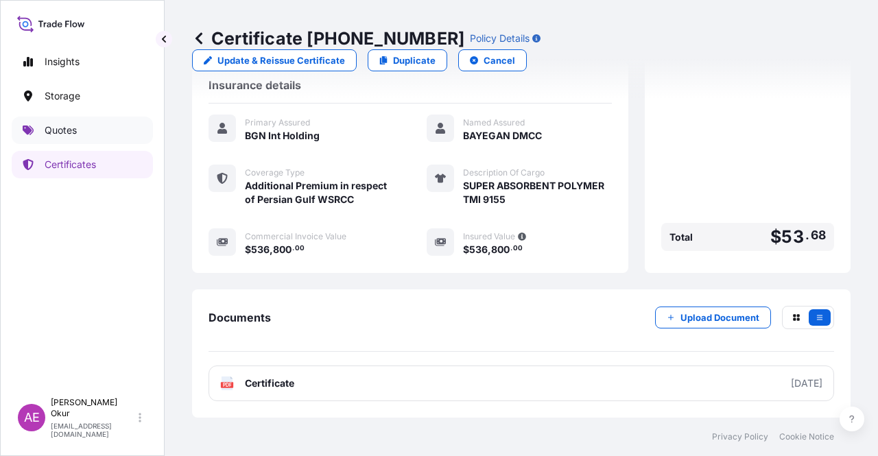
click at [84, 132] on link "Quotes" at bounding box center [82, 130] width 141 height 27
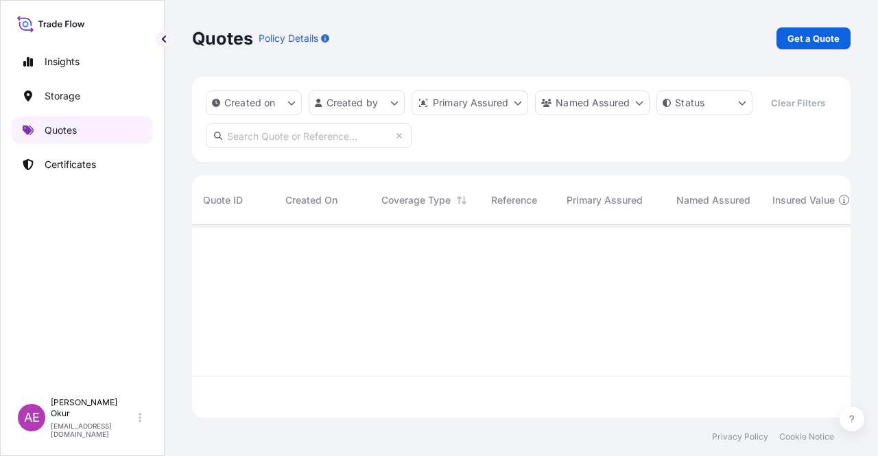
scroll to position [190, 648]
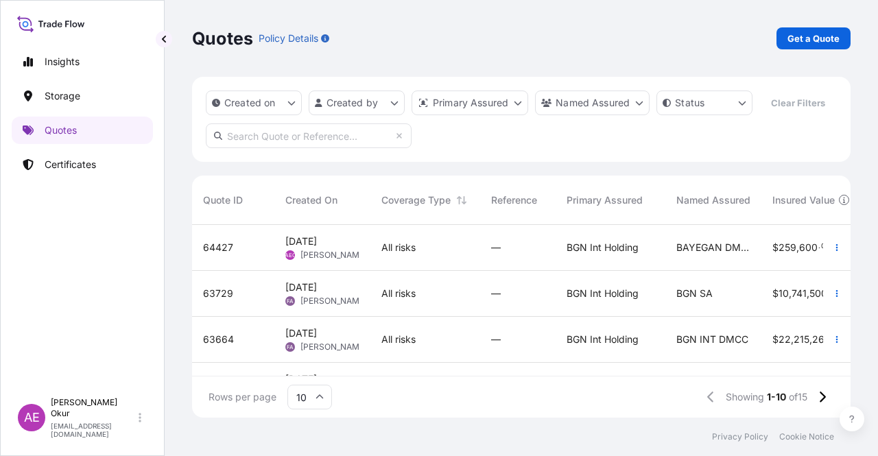
click at [375, 238] on div "All risks" at bounding box center [425, 248] width 110 height 46
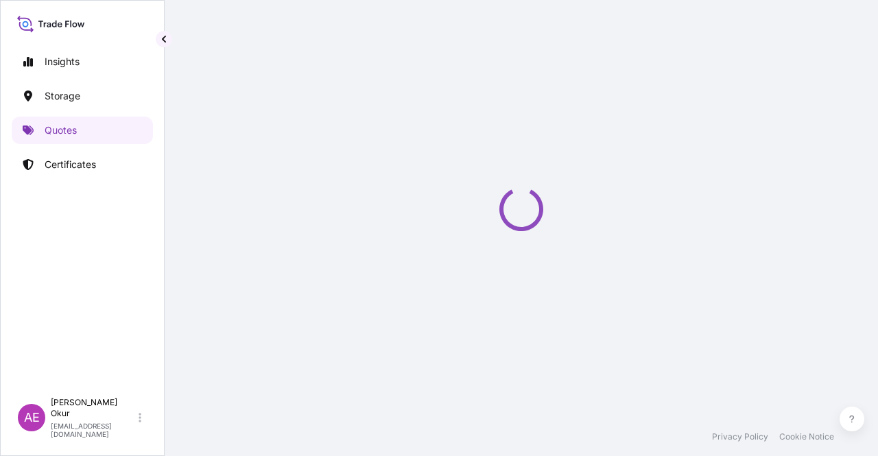
select select "Ocean Vessel"
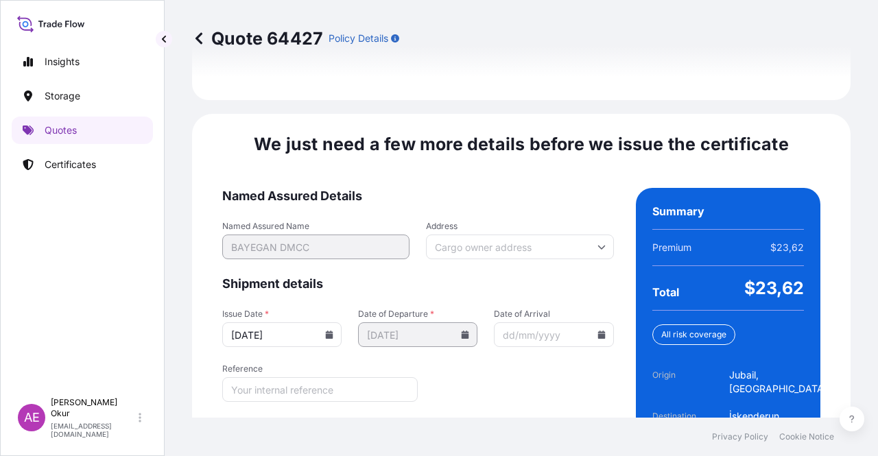
scroll to position [1989, 0]
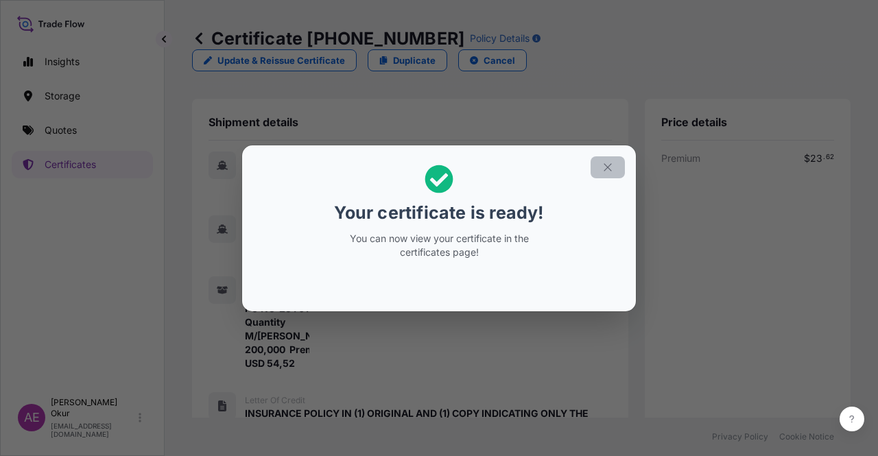
click at [609, 167] on icon "button" at bounding box center [608, 167] width 12 height 12
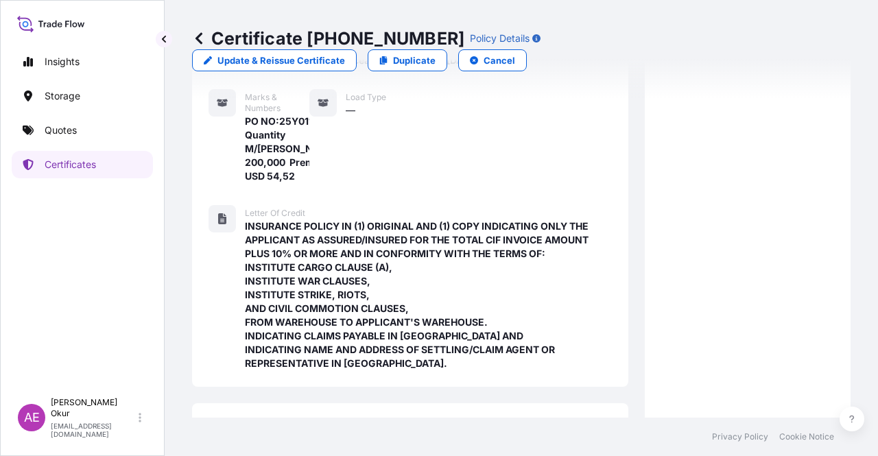
scroll to position [544, 0]
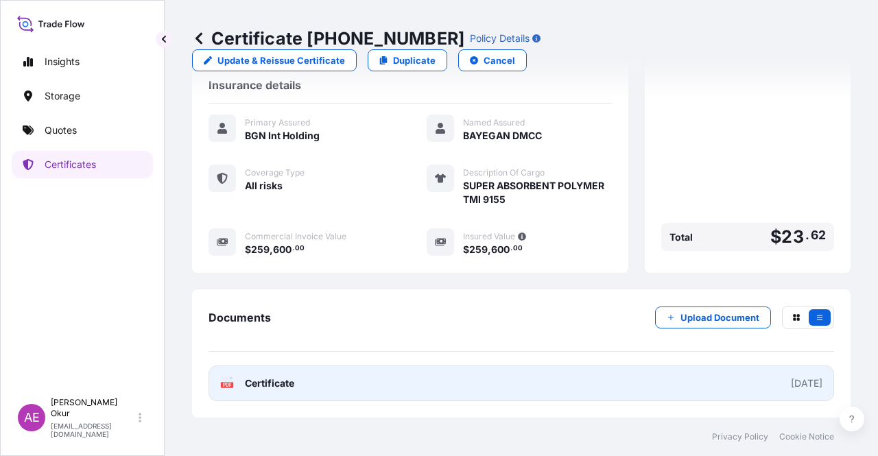
click at [261, 394] on link "PDF Certificate [DATE]" at bounding box center [522, 384] width 626 height 36
